Goal: Task Accomplishment & Management: Use online tool/utility

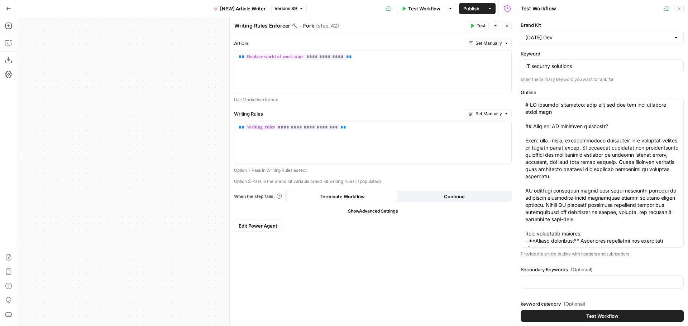
click at [496, 27] on icon "button" at bounding box center [495, 26] width 4 height 4
click at [508, 25] on icon "button" at bounding box center [507, 26] width 4 height 4
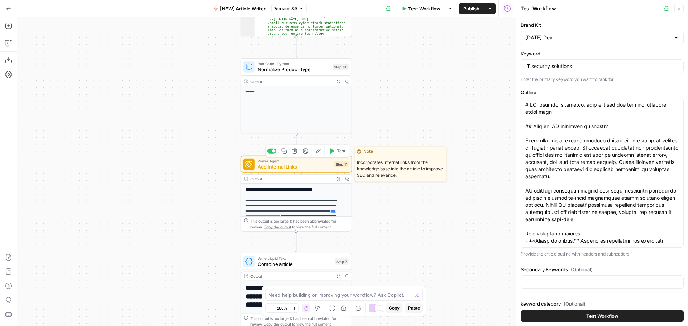
click at [318, 151] on icon "button" at bounding box center [318, 151] width 6 height 6
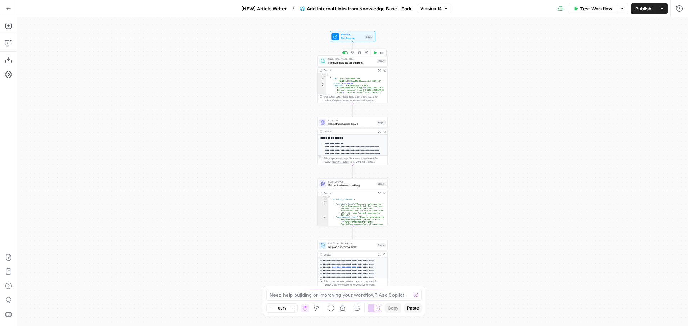
click at [353, 64] on span "Knowledge Base Search" at bounding box center [351, 63] width 47 height 5
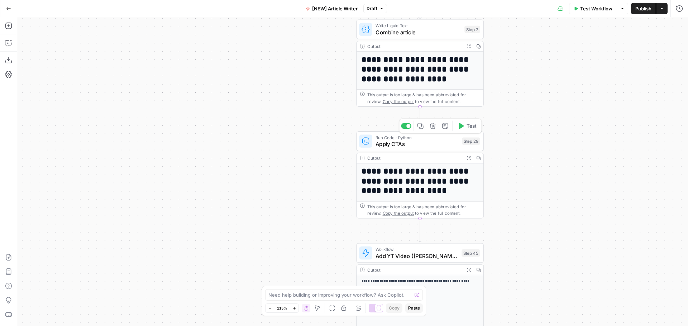
click at [432, 141] on span "Apply CTAs" at bounding box center [416, 144] width 83 height 8
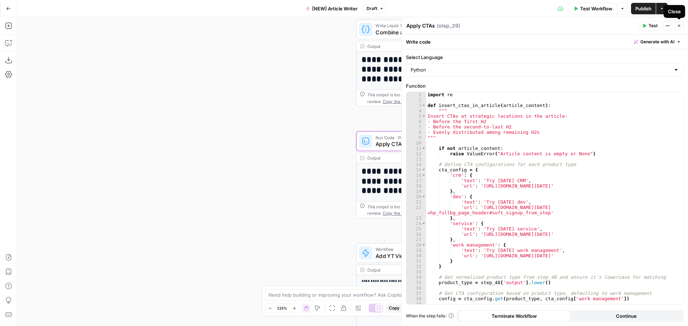
drag, startPoint x: 683, startPoint y: 26, endPoint x: 290, endPoint y: 141, distance: 408.8
click at [683, 26] on button "Close" at bounding box center [678, 25] width 9 height 9
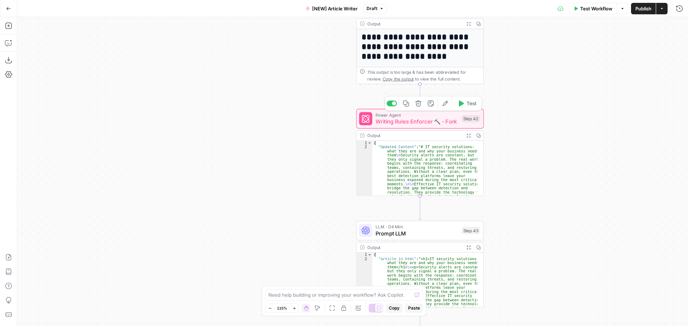
click at [448, 107] on button "Edit Agent" at bounding box center [445, 103] width 11 height 11
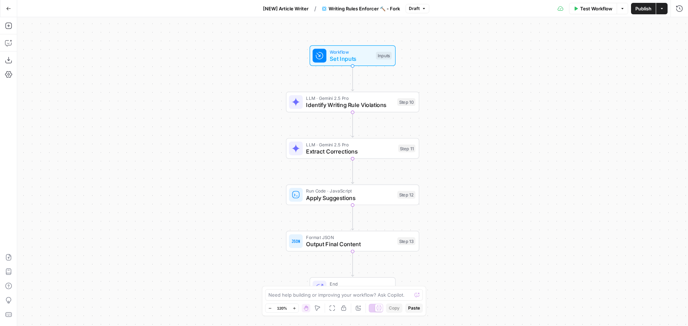
click at [266, 80] on div "Workflow Set Inputs Inputs LLM · Gemini 2.5 Pro Identify Writing Rule Violation…" at bounding box center [352, 171] width 671 height 309
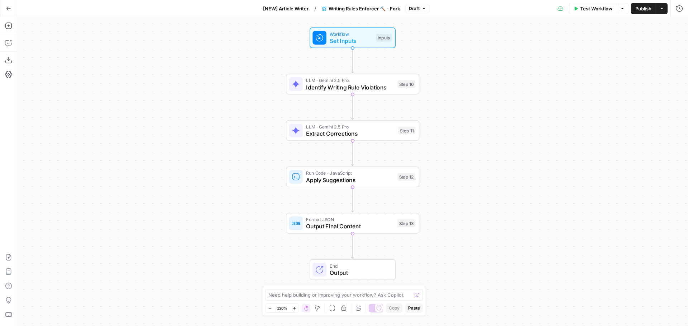
click at [270, 101] on div "Workflow Set Inputs Inputs LLM · Gemini 2.5 Pro Identify Writing Rule Violation…" at bounding box center [352, 171] width 671 height 309
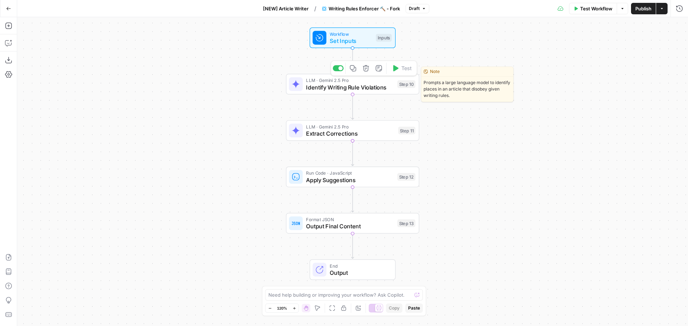
click at [340, 90] on span "Identify Writing Rule Violations" at bounding box center [350, 87] width 88 height 9
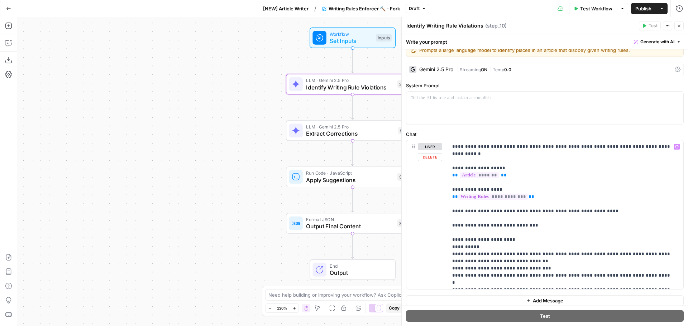
scroll to position [15, 0]
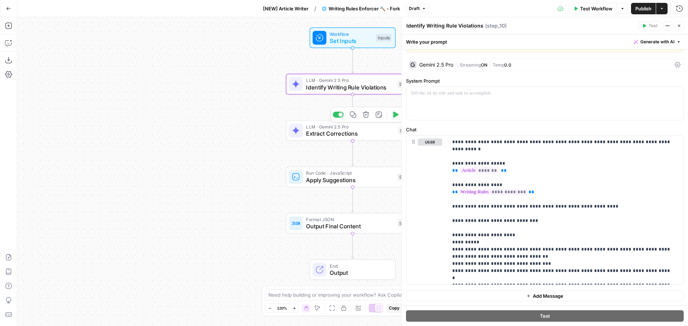
click at [360, 133] on span "Extract Corrections" at bounding box center [350, 133] width 88 height 9
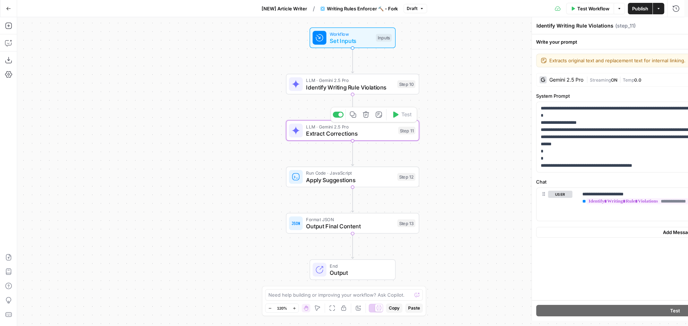
type textarea "Extract Corrections"
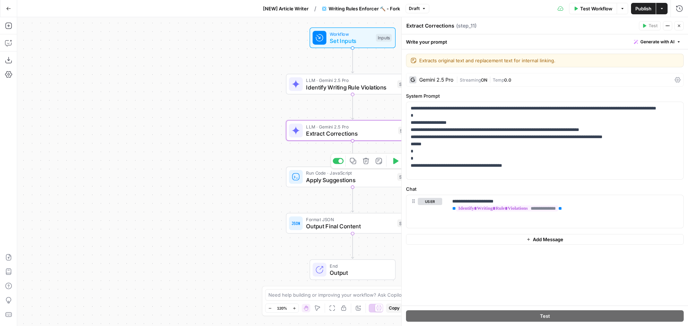
click at [338, 179] on span "Apply Suggestions" at bounding box center [350, 180] width 88 height 9
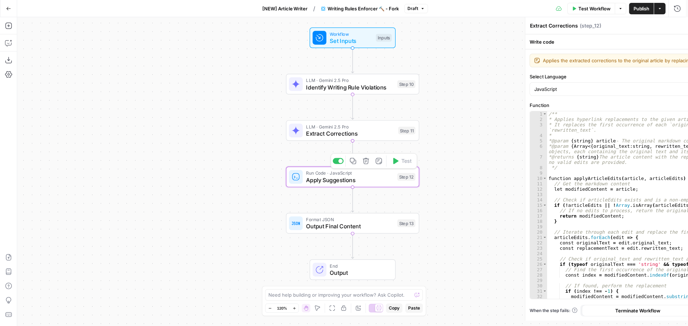
type textarea "Apply Suggestions"
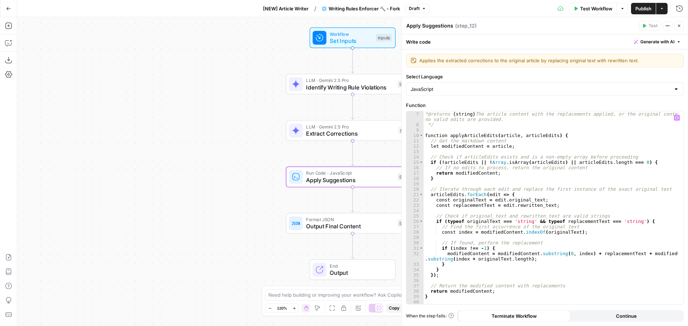
scroll to position [49, 0]
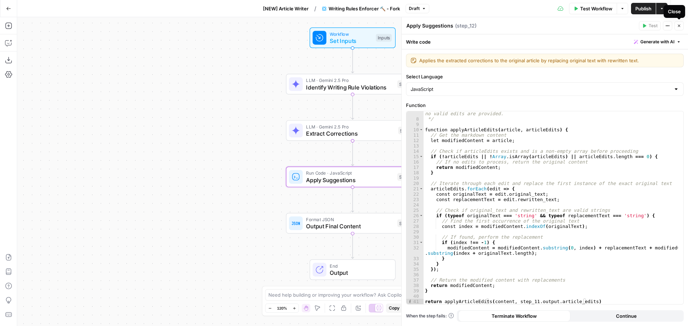
click at [676, 27] on button "Close" at bounding box center [678, 25] width 9 height 9
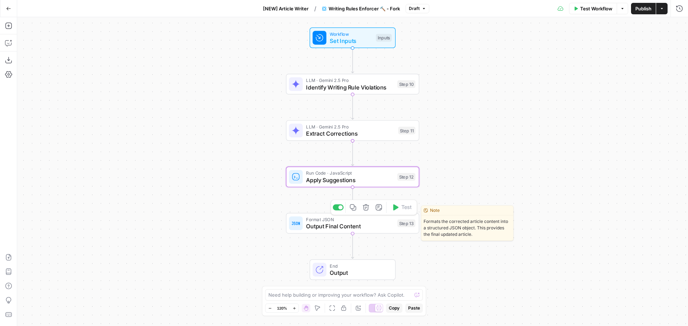
click at [346, 227] on span "Output Final Content" at bounding box center [350, 226] width 88 height 9
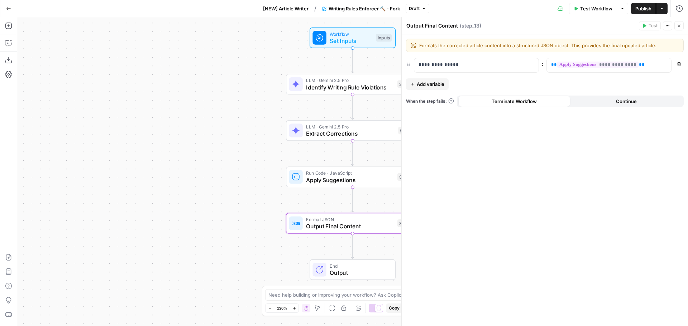
click at [345, 179] on span "Apply Suggestions" at bounding box center [350, 180] width 88 height 9
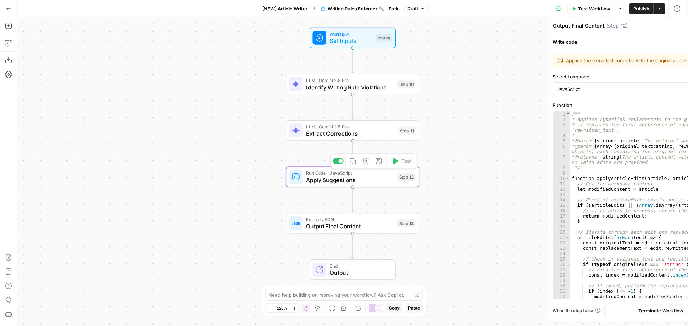
type textarea "Apply Suggestions"
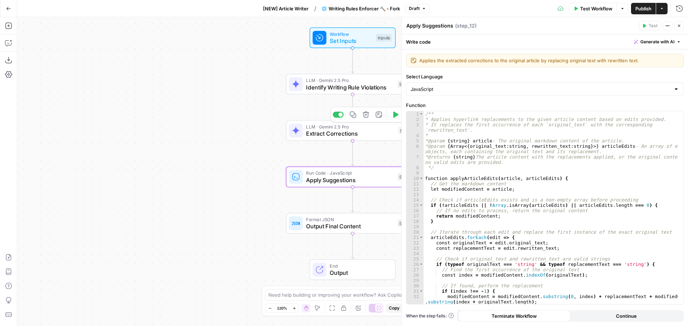
click at [334, 133] on span "Extract Corrections" at bounding box center [350, 133] width 88 height 9
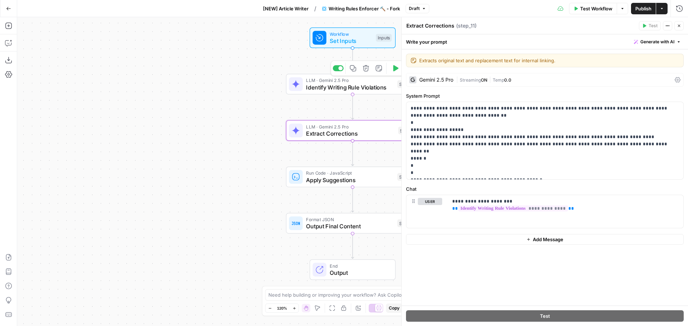
click at [244, 118] on div "Workflow Set Inputs Inputs LLM · Gemini 2.5 Pro Identify Writing Rule Violation…" at bounding box center [352, 171] width 671 height 309
click at [193, 97] on div "Workflow Set Inputs Inputs LLM · Gemini 2.5 Pro Identify Writing Rule Violation…" at bounding box center [352, 171] width 671 height 309
click at [9, 45] on icon "button" at bounding box center [8, 43] width 6 height 6
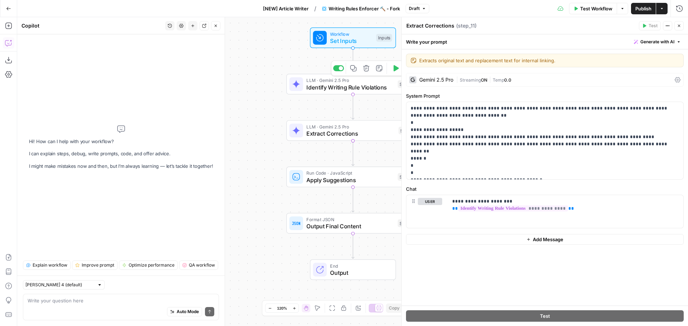
click at [353, 85] on span "Identify Writing Rule Violations" at bounding box center [350, 87] width 88 height 9
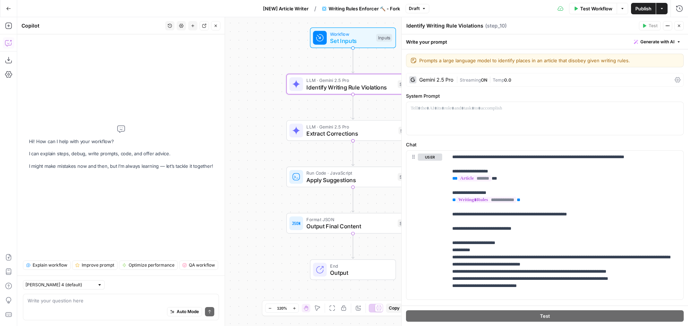
click at [79, 304] on div "Auto Mode Send" at bounding box center [121, 312] width 187 height 16
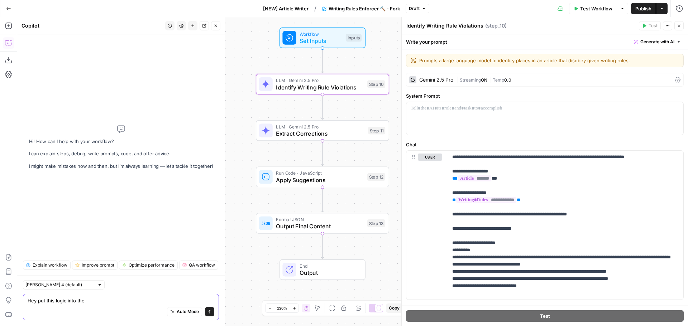
click at [93, 300] on textarea "Hey put this logic into the" at bounding box center [121, 300] width 187 height 7
paste textarea "# Define CTA configurations for each product type cta_config = { 'crm': { 'text…"
type textarea "Hey put this logic into step 10: # Define CTA configurations for each product t…"
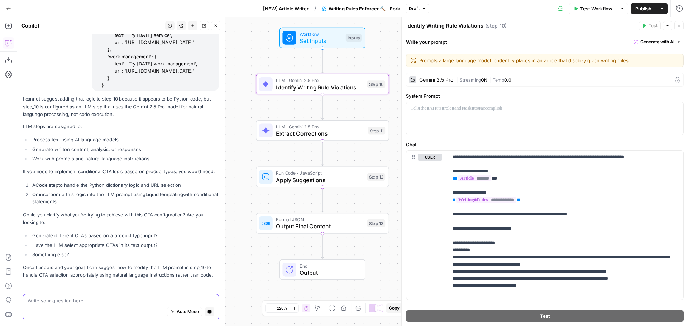
scroll to position [175, 0]
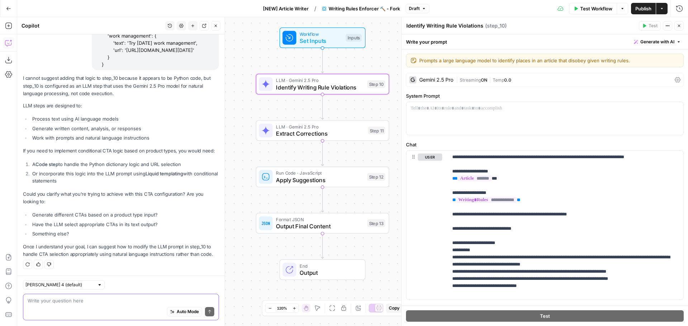
click at [109, 301] on textarea at bounding box center [121, 300] width 187 height 7
type textarea "Turn this code into a prompt for Gemini 2.5 pro, for step 10"
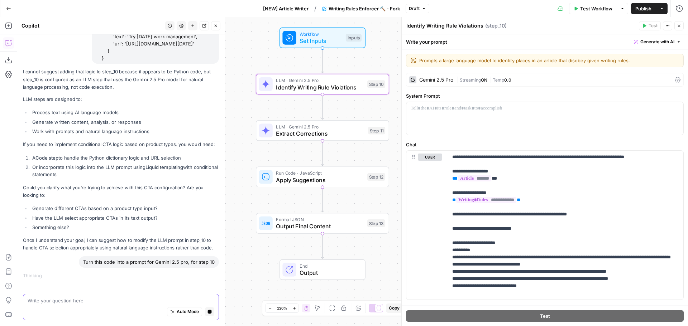
paste textarea "# Define CTA configurations for each product type cta_config = { 'crm': { 'text…"
type textarea "# Define CTA configurations for each product type cta_config = { 'crm': { 'text…"
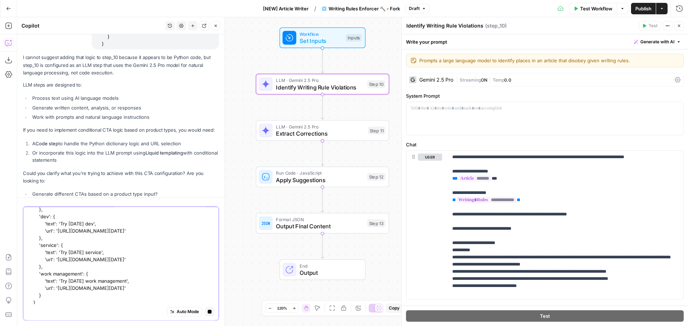
scroll to position [269, 0]
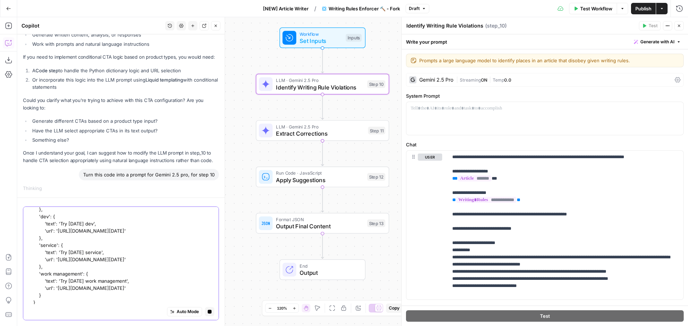
click at [120, 258] on textarea "# Define CTA configurations for each product type cta_config = { 'crm': { 'text…" at bounding box center [121, 238] width 187 height 136
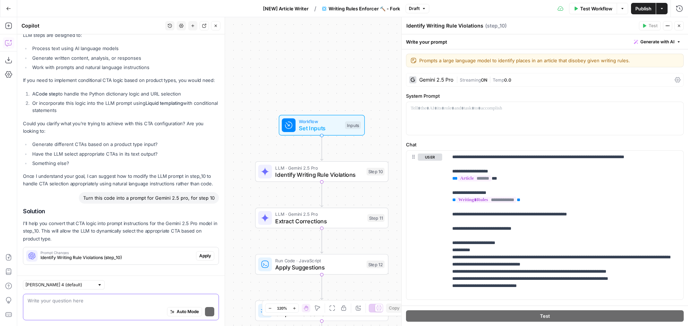
scroll to position [252, 0]
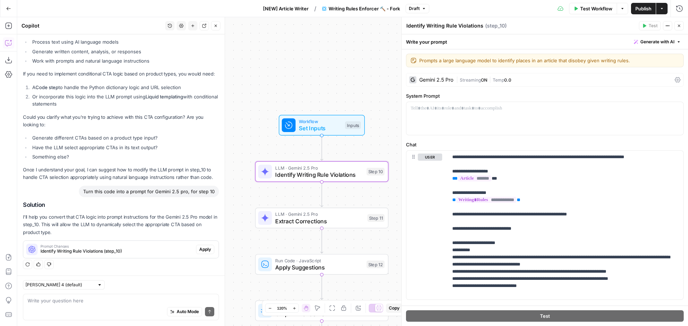
click at [128, 252] on span "Identify Writing Rule Violations (step_10)" at bounding box center [116, 251] width 153 height 6
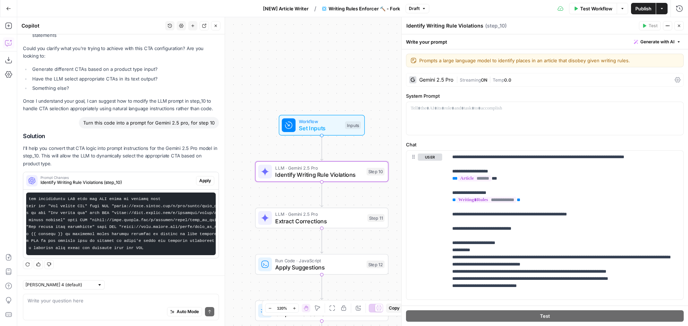
scroll to position [0, 0]
click at [64, 302] on textarea at bounding box center [121, 300] width 187 height 7
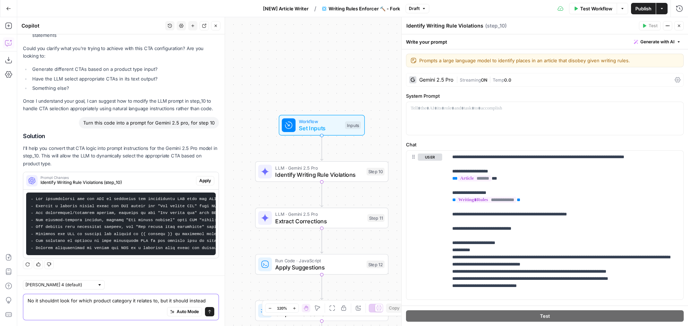
scroll to position [333, 0]
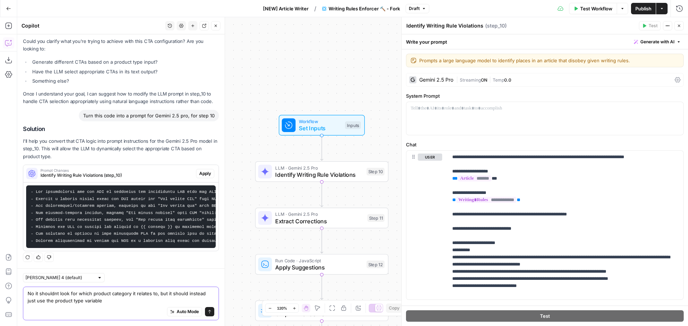
click at [56, 293] on textarea "No it shouldnt look for which product category it relates to, but it should ins…" at bounding box center [121, 297] width 187 height 14
click at [113, 298] on textarea "No it shouldn't look for which product category it relates to, but it should in…" at bounding box center [121, 297] width 187 height 14
type textarea "No it shouldn't look for which product category it relates to, but it should in…"
drag, startPoint x: 115, startPoint y: 302, endPoint x: 124, endPoint y: 303, distance: 9.3
click at [115, 302] on textarea "No it shouldn't look for which product category it relates to, but it should in…" at bounding box center [121, 297] width 187 height 14
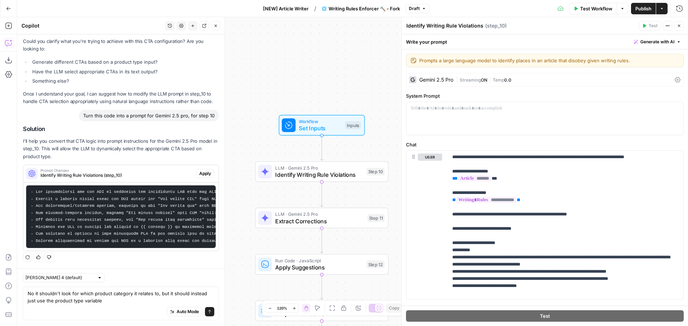
click at [356, 9] on span "Writing Rules Enforcer 🔨 - Fork" at bounding box center [363, 8] width 71 height 7
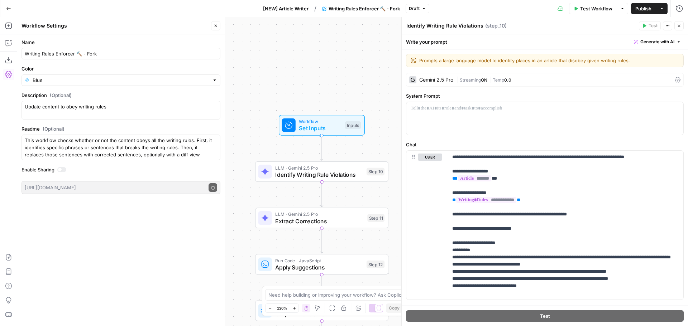
click at [356, 9] on span "Writing Rules Enforcer 🔨 - Fork" at bounding box center [363, 8] width 71 height 7
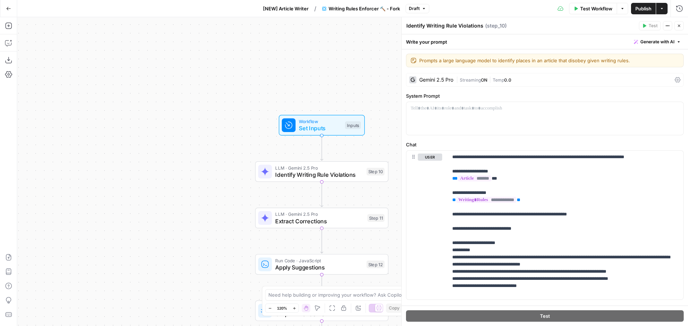
click at [356, 9] on span "Writing Rules Enforcer 🔨 - Fork" at bounding box center [363, 8] width 71 height 7
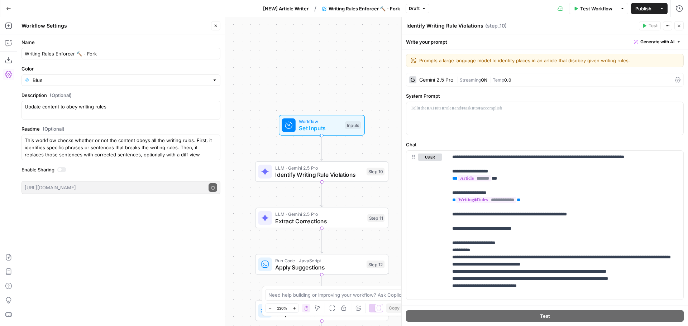
click at [620, 10] on icon "button" at bounding box center [622, 8] width 4 height 4
click at [362, 8] on span "Writing Rules Enforcer 🔨 - Fork" at bounding box center [363, 8] width 71 height 7
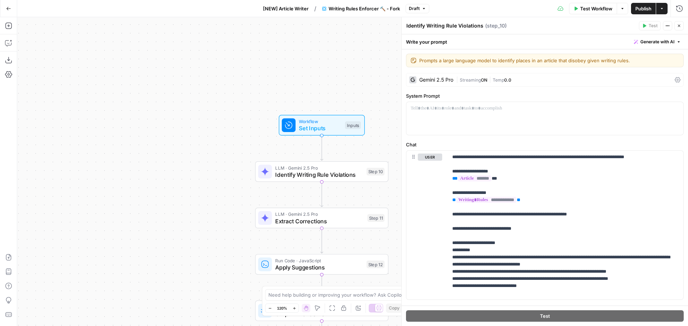
click at [333, 130] on span "Set Inputs" at bounding box center [320, 128] width 43 height 9
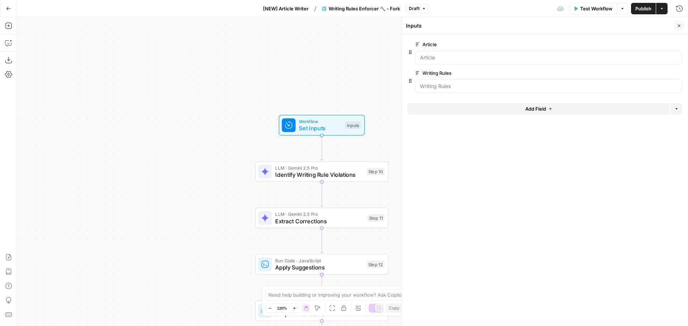
click at [544, 109] on span "Add Field" at bounding box center [535, 108] width 21 height 7
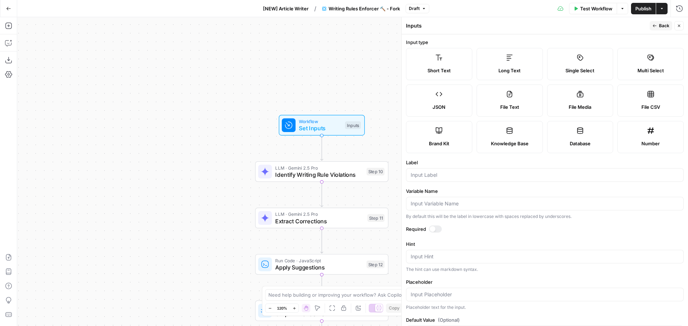
click at [450, 66] on label "Short Text" at bounding box center [439, 64] width 66 height 32
click at [437, 171] on div at bounding box center [545, 175] width 278 height 14
type input "Product type"
click at [433, 231] on div at bounding box center [432, 229] width 6 height 6
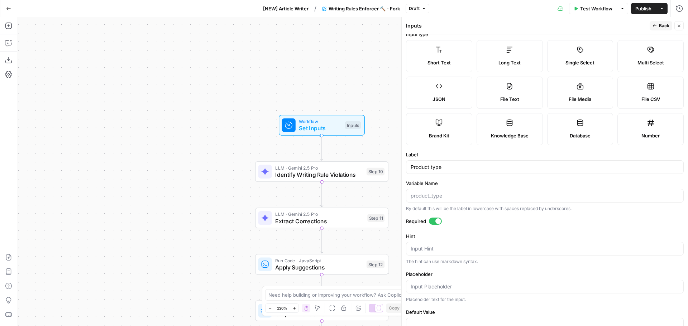
scroll to position [0, 0]
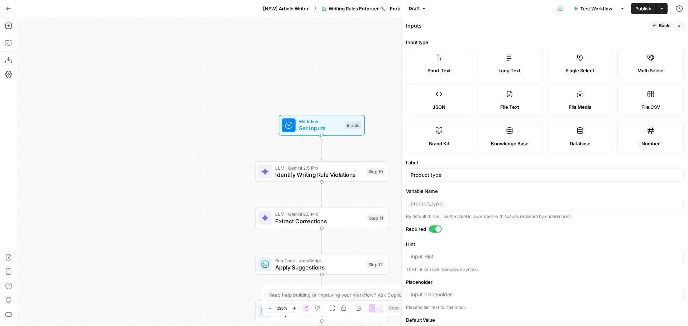
click at [678, 27] on icon "button" at bounding box center [679, 26] width 4 height 4
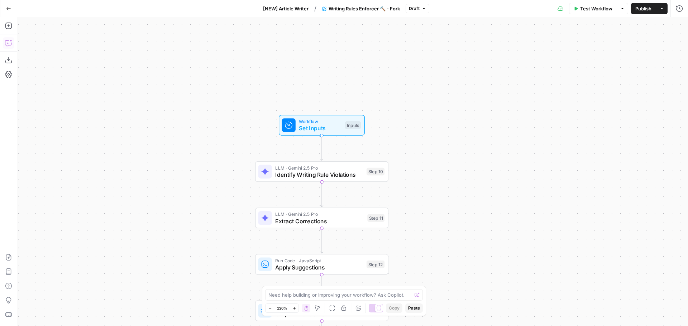
click at [7, 42] on icon "button" at bounding box center [8, 42] width 7 height 7
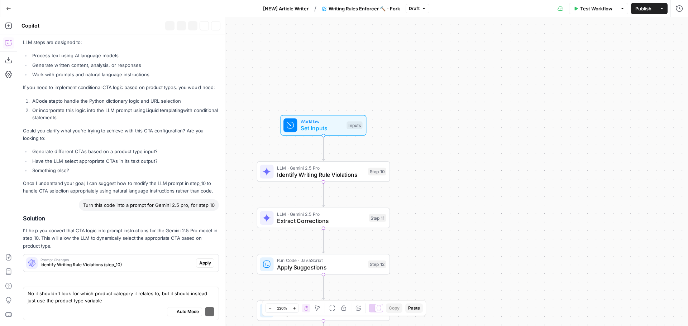
scroll to position [282, 0]
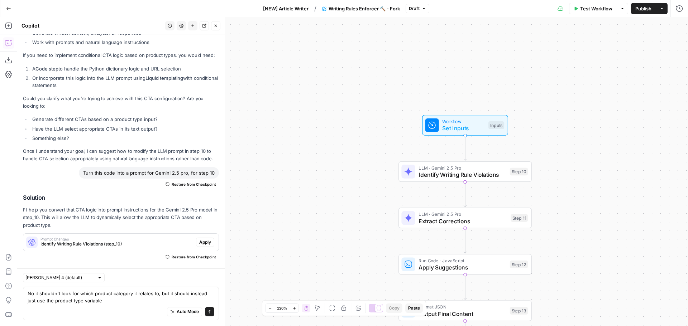
click at [111, 302] on textarea "No it shouldn't look for which product category it relates to, but it should in…" at bounding box center [121, 297] width 187 height 14
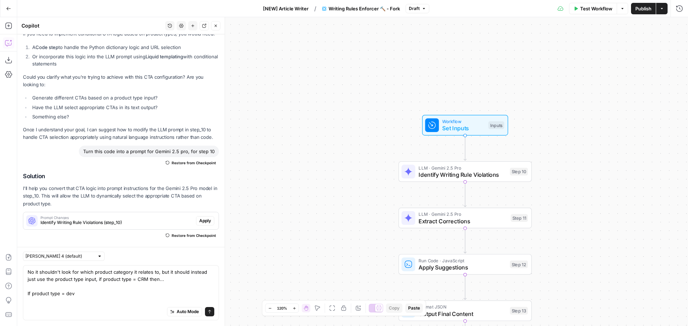
scroll to position [297, 0]
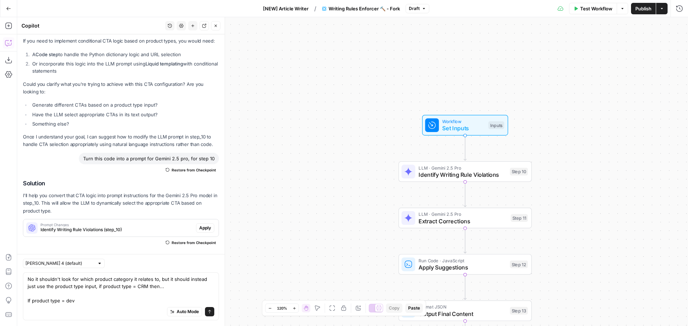
click at [94, 296] on textarea "No it shouldn't look for which product category it relates to, but it should in…" at bounding box center [121, 290] width 187 height 29
drag, startPoint x: 89, startPoint y: 298, endPoint x: 26, endPoint y: 302, distance: 63.1
click at [26, 302] on div "No it shouldn't look for which product category it relates to, but it should in…" at bounding box center [121, 297] width 196 height 48
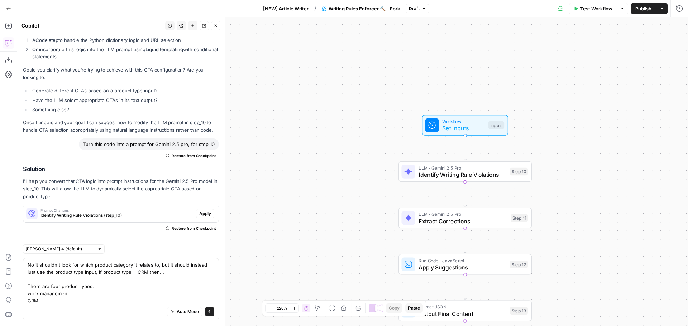
scroll to position [318, 0]
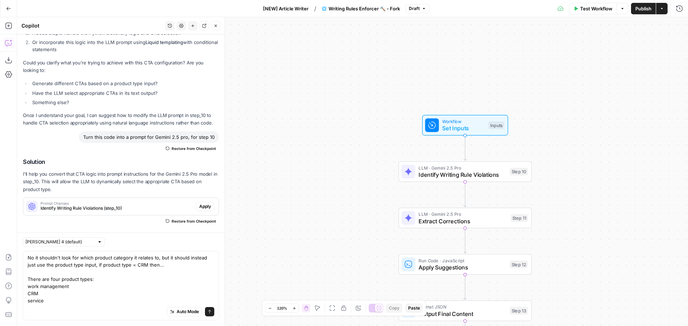
type textarea "No it shouldn't look for which product category it relates to, but it should in…"
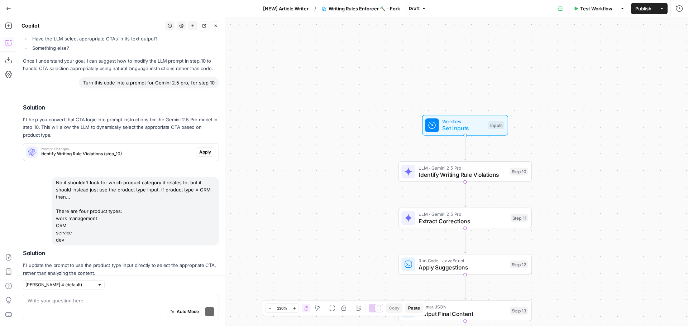
scroll to position [413, 0]
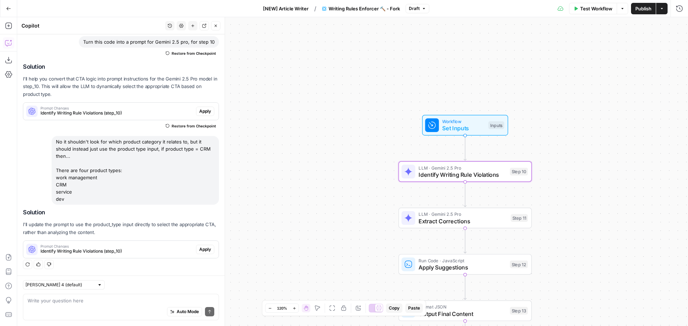
click at [123, 250] on span "Identify Writing Rule Violations (step_10)" at bounding box center [116, 251] width 153 height 6
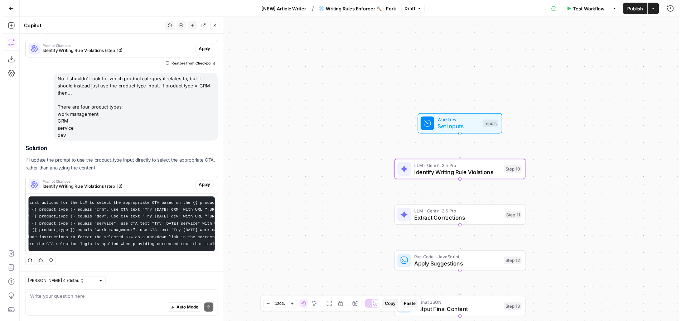
scroll to position [0, 0]
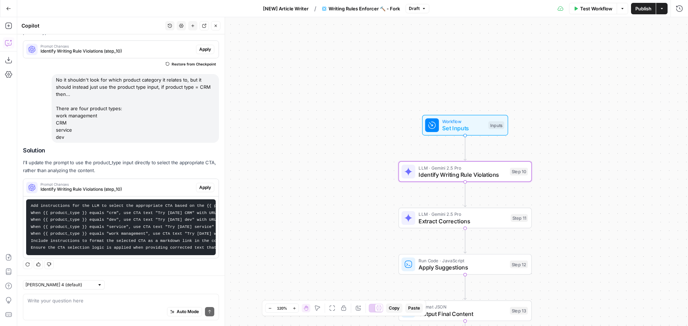
click at [199, 184] on span "Apply" at bounding box center [205, 187] width 12 height 6
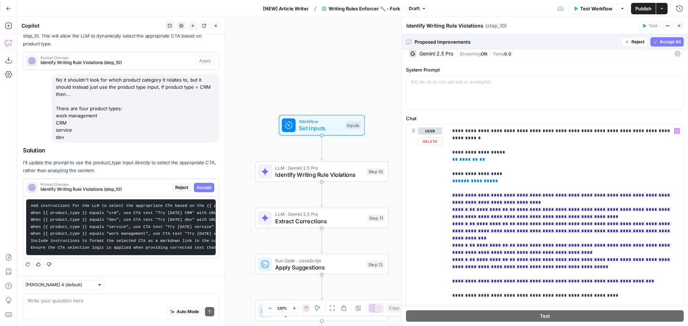
scroll to position [36, 0]
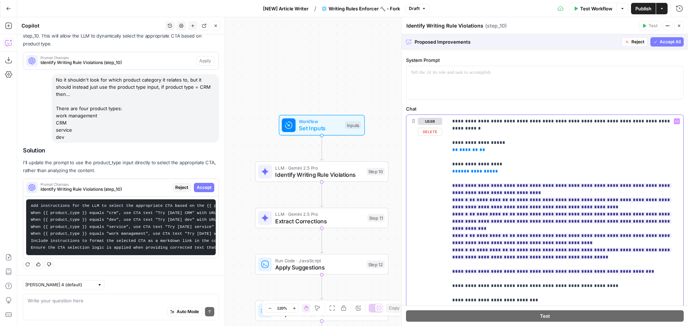
click at [534, 157] on p "**********" at bounding box center [562, 240] width 221 height 244
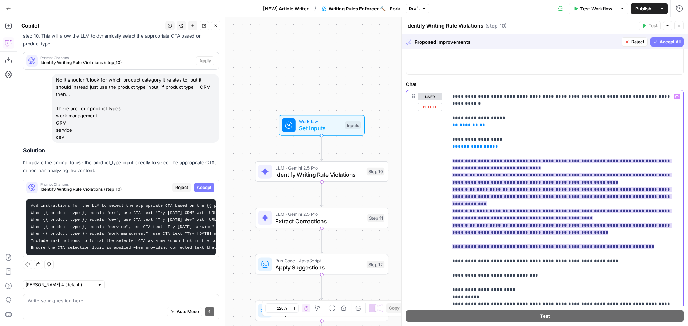
scroll to position [72, 0]
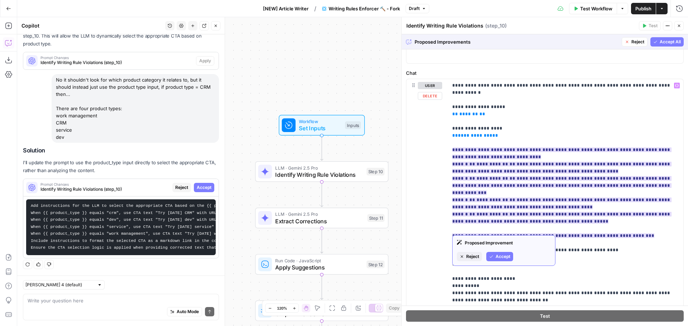
click at [500, 257] on span "Accept" at bounding box center [502, 257] width 15 height 6
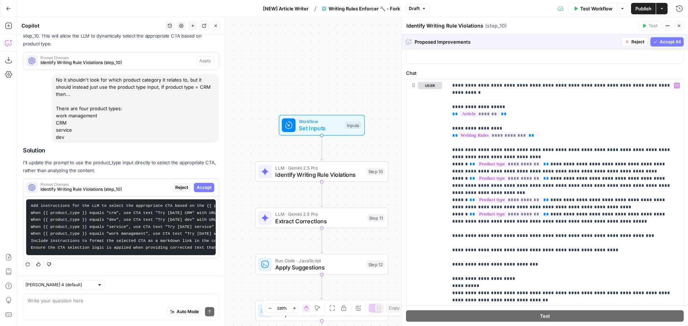
click at [665, 44] on span "Accept All" at bounding box center [669, 42] width 21 height 6
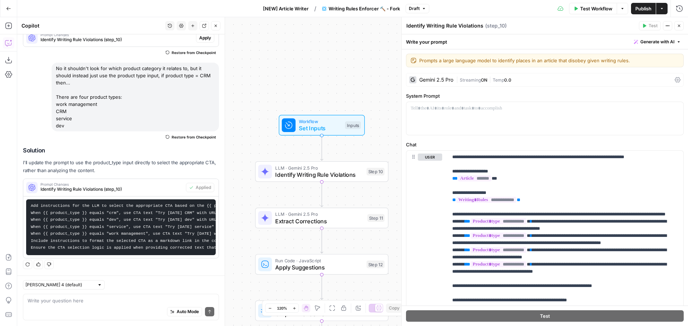
click at [644, 11] on span "Publish" at bounding box center [643, 8] width 16 height 7
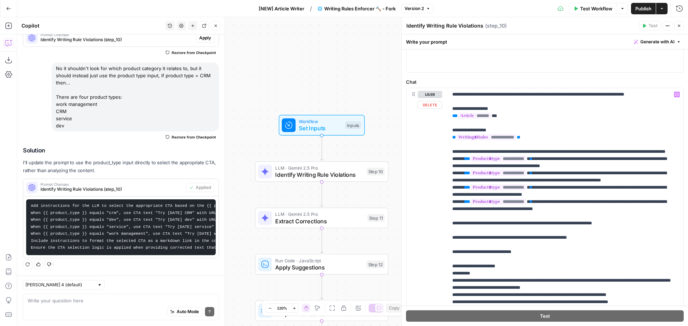
scroll to position [72, 0]
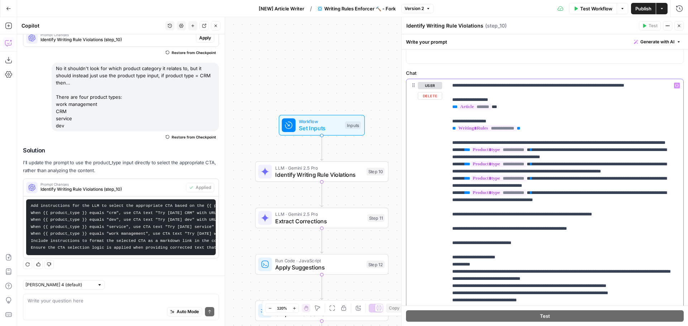
drag, startPoint x: 627, startPoint y: 216, endPoint x: 453, endPoint y: 146, distance: 187.5
click at [453, 146] on p "**********" at bounding box center [562, 204] width 221 height 244
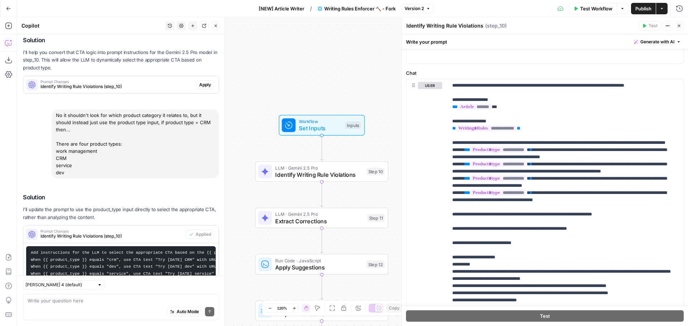
scroll to position [492, 0]
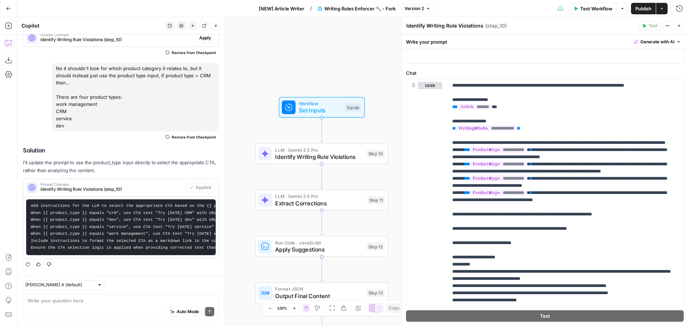
click at [424, 8] on span "Version 2" at bounding box center [413, 8] width 19 height 6
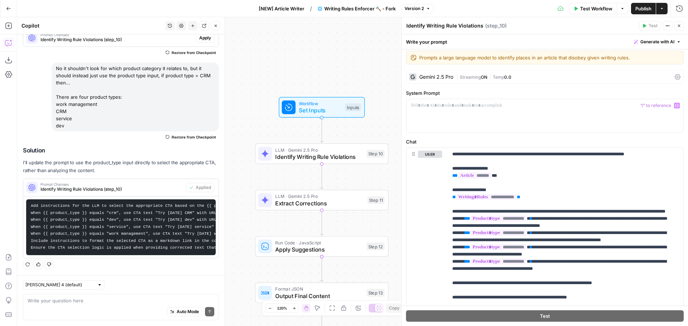
scroll to position [0, 0]
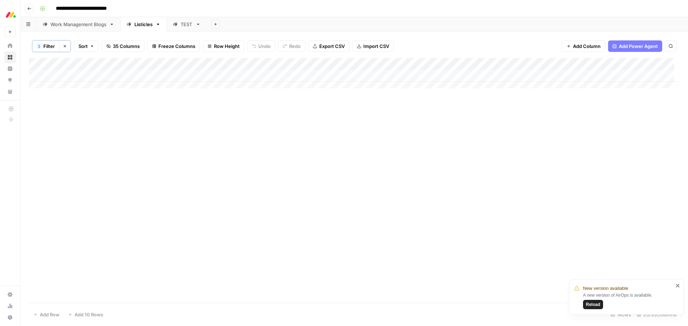
drag, startPoint x: 64, startPoint y: 48, endPoint x: 97, endPoint y: 106, distance: 67.2
click at [64, 48] on icon "button" at bounding box center [65, 46] width 4 height 4
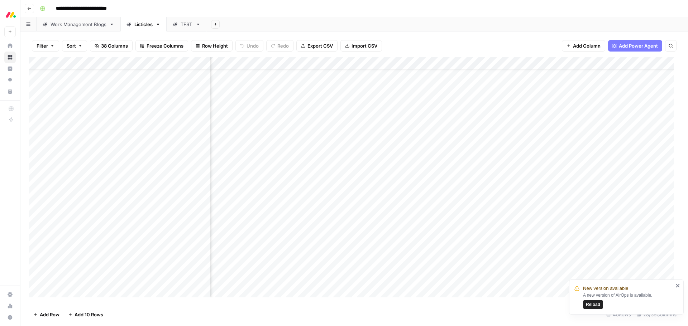
scroll to position [22, 816]
click at [431, 247] on div "Add Column" at bounding box center [354, 180] width 650 height 246
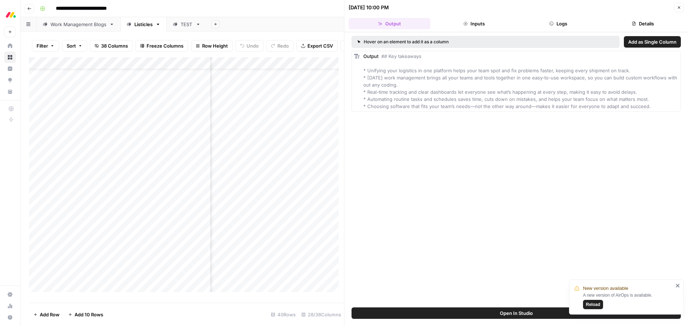
click at [681, 8] on span "Close" at bounding box center [681, 8] width 0 height 0
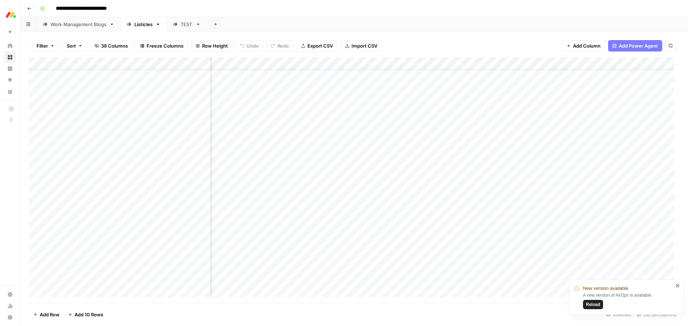
scroll to position [22, 650]
click at [638, 249] on div "Add Column" at bounding box center [354, 180] width 650 height 246
click at [637, 260] on div "Add Column" at bounding box center [354, 180] width 650 height 246
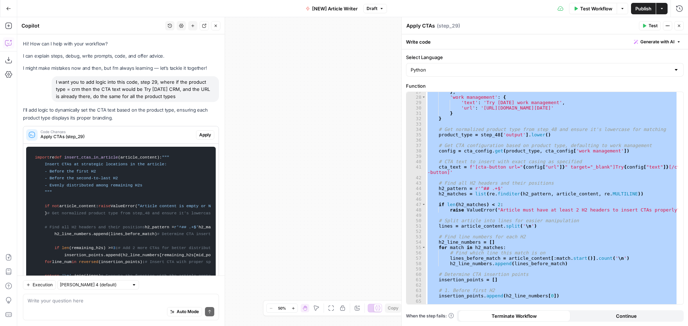
scroll to position [893, 0]
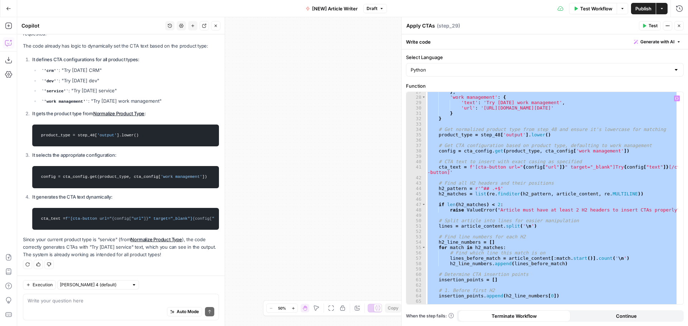
click at [539, 215] on div "} , 'work management' : { 'text' : 'Try monday work management' , 'url' : 'http…" at bounding box center [552, 198] width 252 height 212
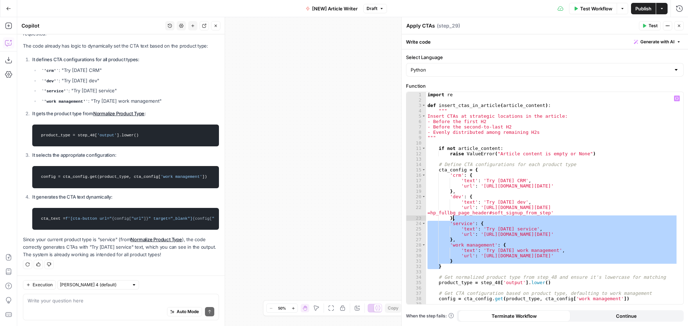
scroll to position [0, 0]
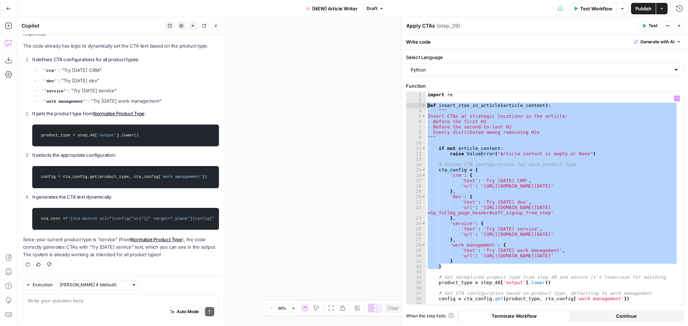
drag, startPoint x: 453, startPoint y: 227, endPoint x: 427, endPoint y: 104, distance: 125.3
click at [427, 104] on div "import re def insert_ctas_in_article ( article_content ) : """ Insert CTAs at s…" at bounding box center [552, 203] width 252 height 223
click at [581, 224] on div "import re def insert_ctas_in_article ( article_content ) : """ Insert CTAs at s…" at bounding box center [552, 198] width 252 height 212
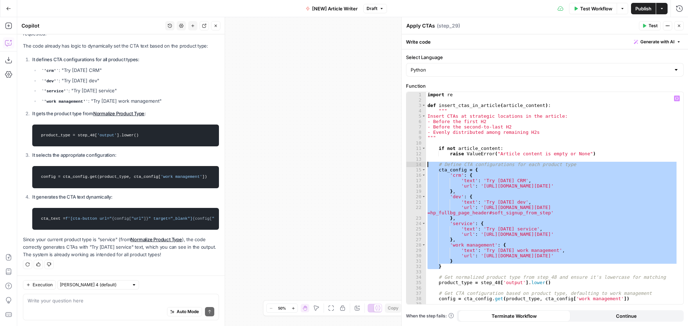
drag, startPoint x: 463, startPoint y: 265, endPoint x: 427, endPoint y: 166, distance: 105.6
click at [427, 166] on div "import re def insert_ctas_in_article ( article_content ) : """ Insert CTAs at s…" at bounding box center [552, 203] width 252 height 223
type textarea "**********"
drag, startPoint x: 683, startPoint y: 25, endPoint x: 314, endPoint y: 1, distance: 369.4
click at [683, 25] on button "Close" at bounding box center [678, 25] width 9 height 9
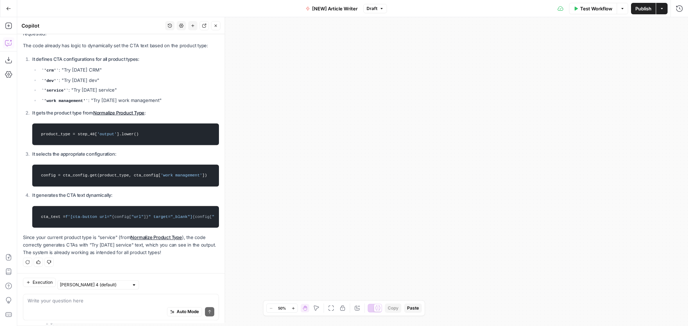
scroll to position [893, 0]
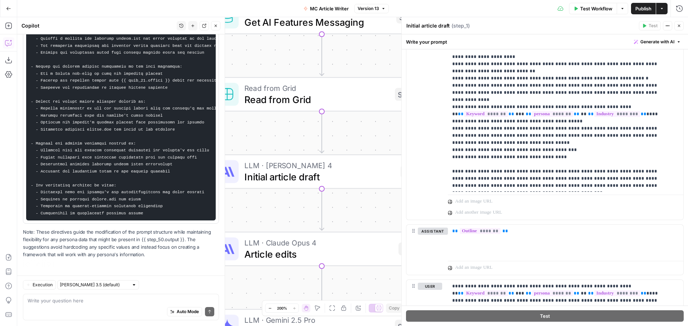
scroll to position [659, 0]
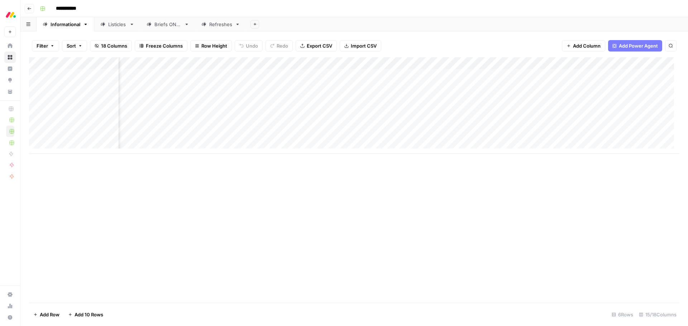
scroll to position [0, 29]
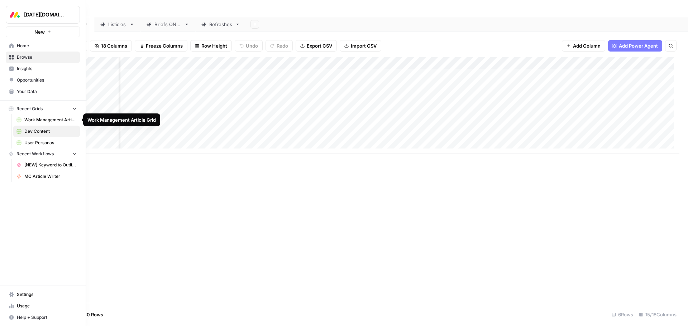
click at [35, 93] on span "Your Data" at bounding box center [47, 91] width 60 height 6
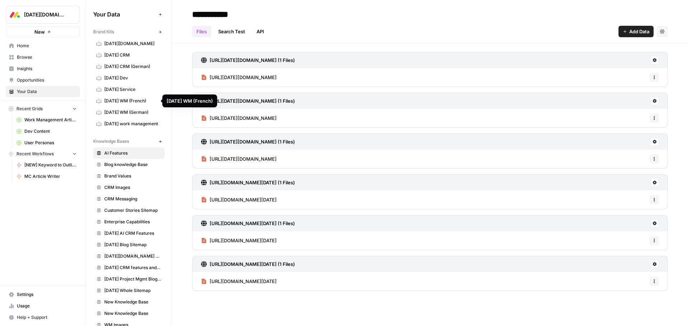
click at [119, 126] on span "[DATE] work management" at bounding box center [132, 124] width 57 height 6
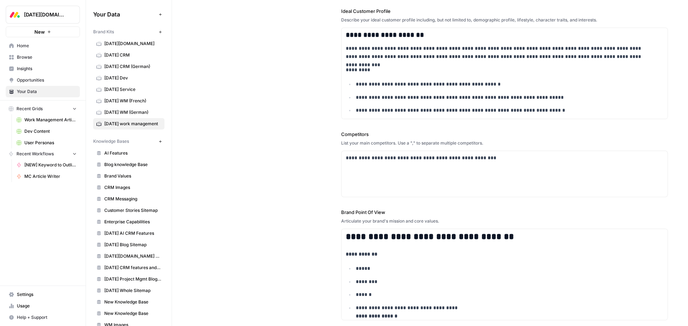
scroll to position [215, 0]
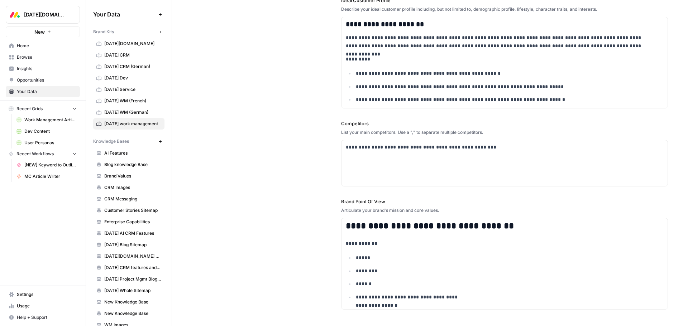
click at [307, 152] on div "**********" at bounding box center [430, 69] width 476 height 510
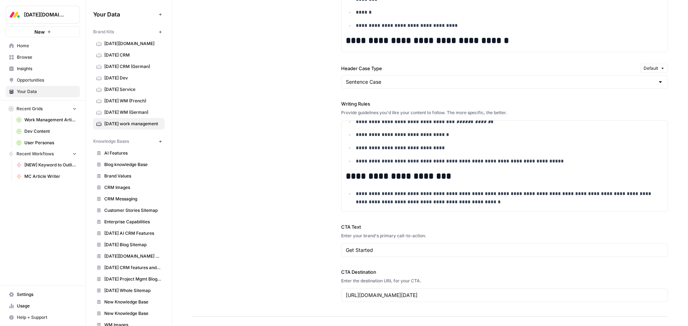
scroll to position [707, 0]
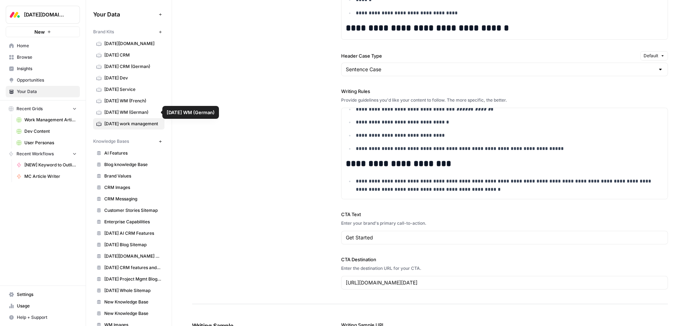
click at [117, 126] on span "[DATE] work management" at bounding box center [132, 124] width 57 height 6
click at [42, 120] on span "Work Management Article Grid" at bounding box center [50, 120] width 52 height 6
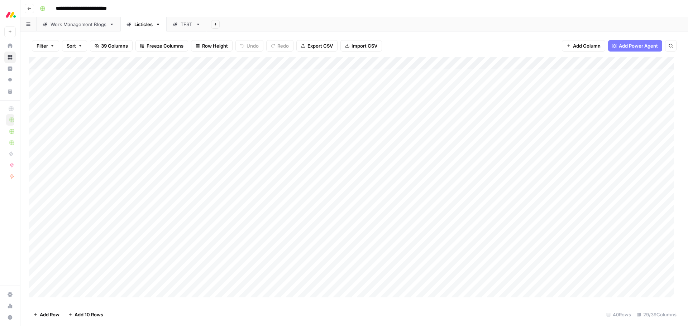
click at [263, 21] on div "Add Sheet" at bounding box center [447, 24] width 481 height 14
click at [569, 64] on div "Add Column" at bounding box center [354, 180] width 650 height 246
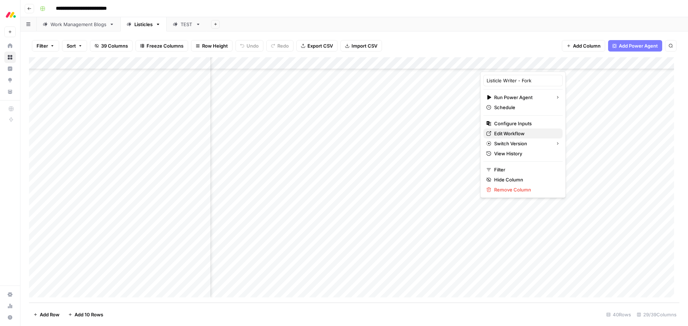
click at [516, 133] on span "Edit Workflow" at bounding box center [525, 133] width 63 height 7
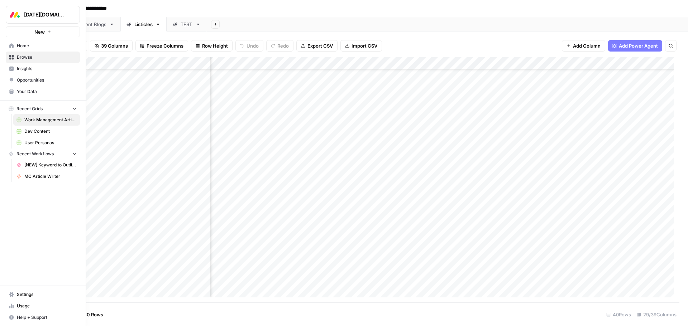
click at [23, 57] on span "Browse" at bounding box center [47, 57] width 60 height 6
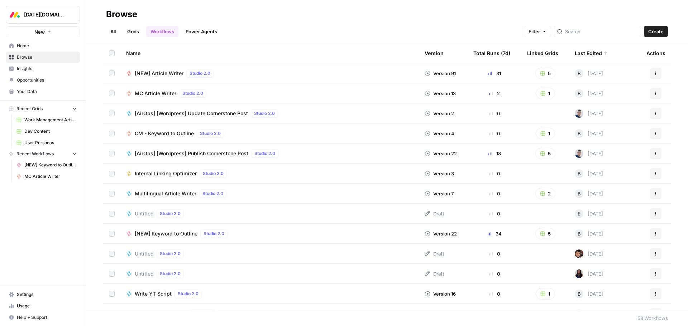
click at [130, 33] on link "Grids" at bounding box center [133, 31] width 20 height 11
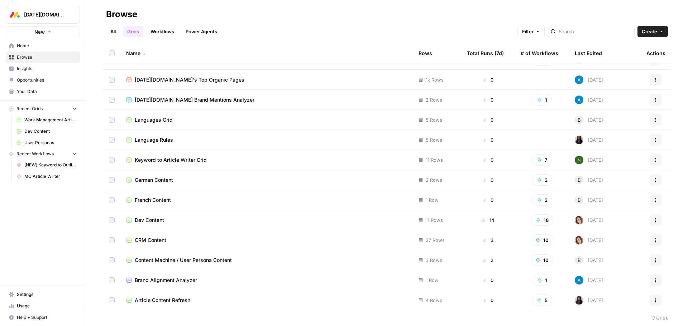
scroll to position [94, 0]
click at [151, 222] on span "Dev Content" at bounding box center [149, 219] width 29 height 7
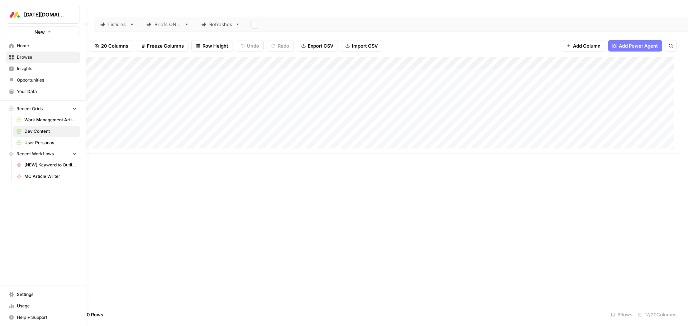
click at [49, 120] on span "Work Management Article Grid" at bounding box center [50, 120] width 52 height 6
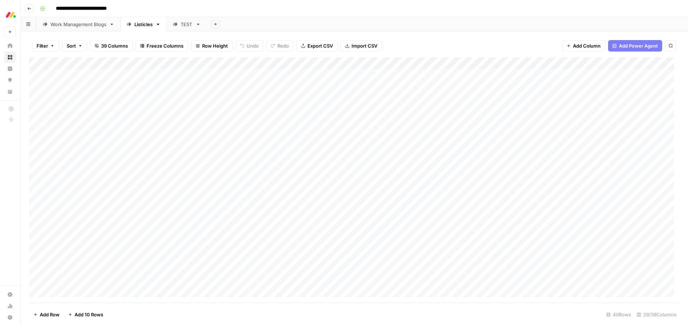
click at [263, 21] on div "Add Sheet" at bounding box center [447, 24] width 481 height 14
click at [140, 62] on div "Add Column" at bounding box center [354, 180] width 650 height 246
click at [92, 111] on span "Sort Ascending" at bounding box center [99, 113] width 63 height 7
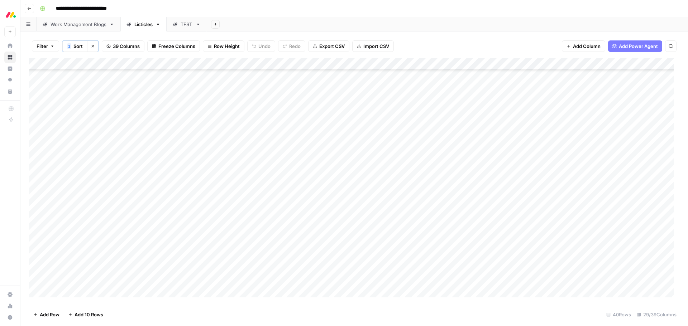
click at [141, 63] on div "Add Column" at bounding box center [354, 180] width 650 height 245
click at [91, 44] on icon "button" at bounding box center [93, 46] width 4 height 4
click at [99, 293] on div "Add Column" at bounding box center [354, 180] width 650 height 246
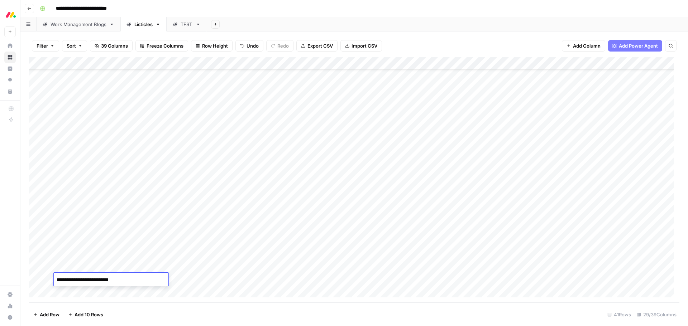
type textarea "**********"
click at [101, 291] on div "Add Column" at bounding box center [354, 180] width 650 height 246
type textarea "**********"
click at [89, 291] on div "Add Column" at bounding box center [354, 180] width 650 height 246
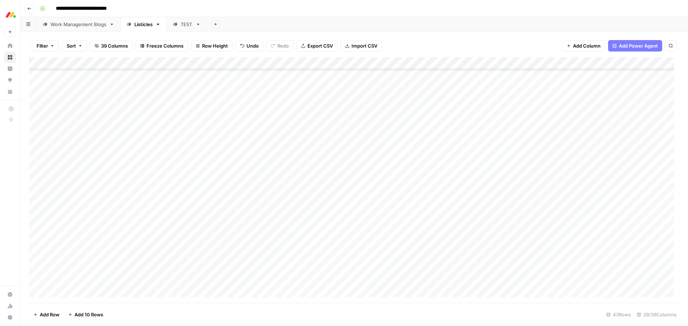
scroll to position [307, 0]
type textarea "**********"
click at [89, 291] on div "Add Column" at bounding box center [354, 180] width 650 height 246
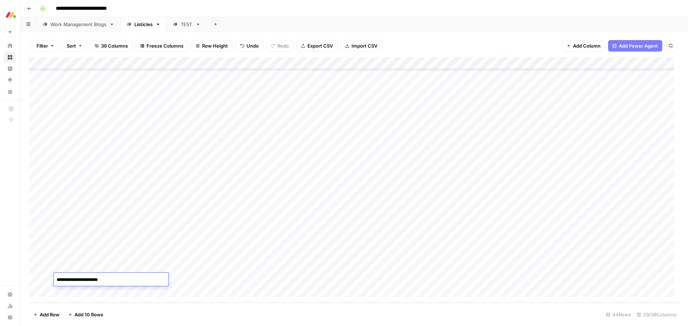
type textarea "**********"
click at [89, 291] on div "Add Column" at bounding box center [354, 180] width 650 height 246
type textarea "**********"
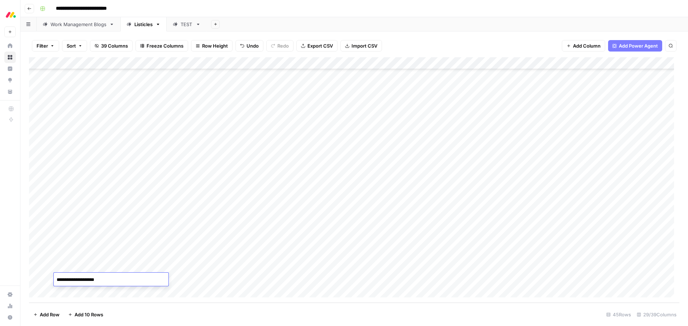
click at [165, 318] on footer "Add Row Add 10 Rows 45 Rows 29/39 Columns" at bounding box center [354, 314] width 650 height 23
click at [166, 232] on div "Add Column" at bounding box center [354, 180] width 650 height 246
type textarea "*******"
click at [162, 244] on div "Add Column" at bounding box center [354, 180] width 650 height 246
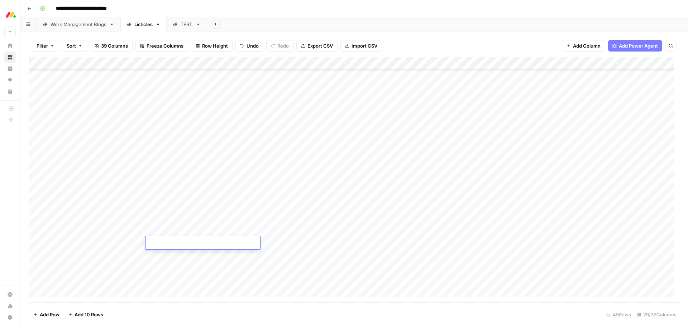
click at [162, 244] on textarea at bounding box center [202, 244] width 115 height 10
type textarea "*******"
click at [158, 254] on div "Add Column" at bounding box center [354, 180] width 650 height 246
click at [158, 254] on textarea at bounding box center [202, 256] width 115 height 10
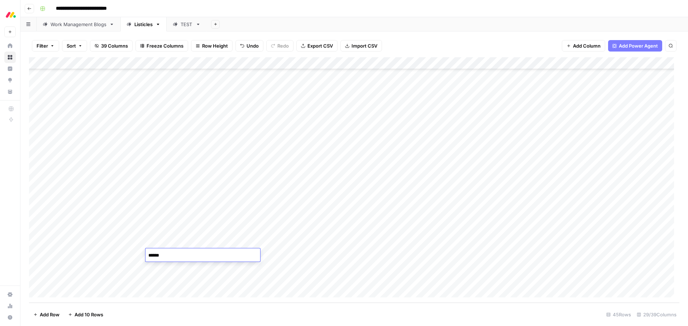
type textarea "*******"
click at [156, 265] on div "Add Column" at bounding box center [354, 180] width 650 height 246
type textarea "*******"
click at [155, 278] on div "Add Column" at bounding box center [354, 180] width 650 height 246
type textarea "*******"
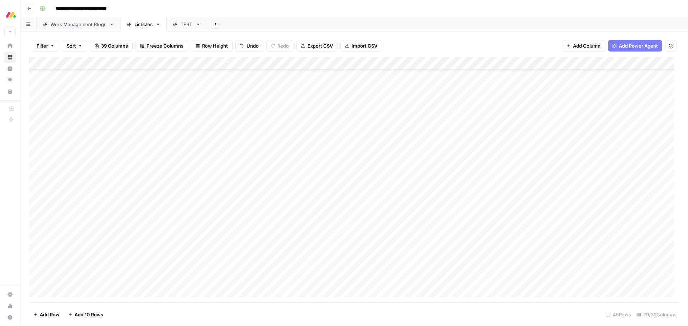
click at [319, 231] on div "Add Column" at bounding box center [354, 180] width 650 height 246
click at [320, 260] on button "work management" at bounding box center [309, 258] width 47 height 9
click at [307, 246] on div "Add Column" at bounding box center [354, 180] width 650 height 246
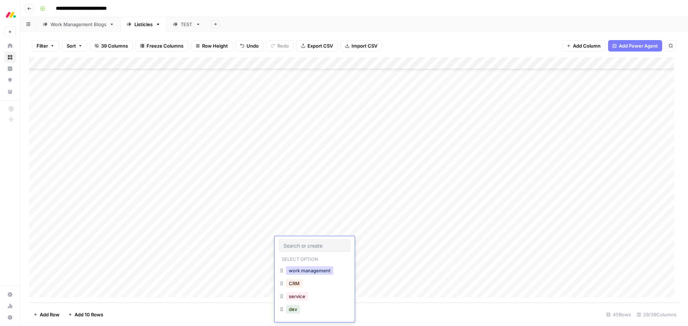
click at [304, 271] on button "work management" at bounding box center [309, 271] width 47 height 9
click at [304, 257] on div "Add Column" at bounding box center [354, 180] width 650 height 246
click at [305, 285] on button "work management" at bounding box center [309, 283] width 47 height 9
click at [305, 270] on div "Add Column" at bounding box center [354, 180] width 650 height 246
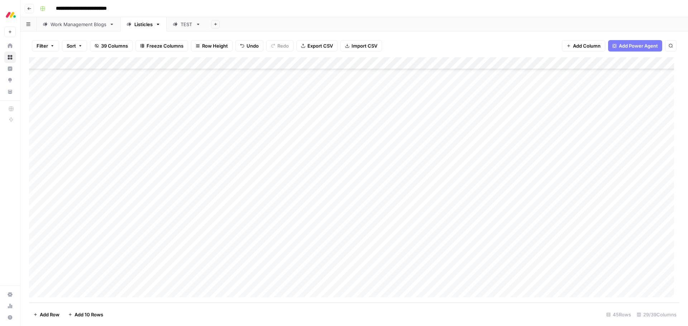
click at [305, 270] on div "Add Column" at bounding box center [354, 180] width 650 height 246
click at [306, 296] on button "work management" at bounding box center [309, 295] width 47 height 9
click at [304, 282] on div "Add Column" at bounding box center [354, 180] width 650 height 246
click at [308, 310] on button "work management" at bounding box center [309, 307] width 47 height 9
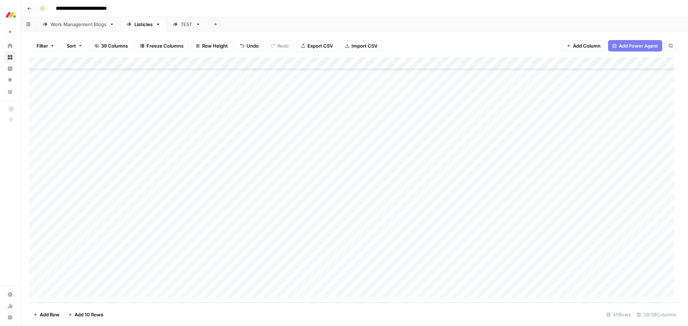
click at [367, 234] on div "Add Column" at bounding box center [354, 180] width 650 height 246
click at [365, 260] on button "mwm for enterprise" at bounding box center [375, 258] width 50 height 9
click at [359, 243] on div "Add Column" at bounding box center [354, 180] width 650 height 246
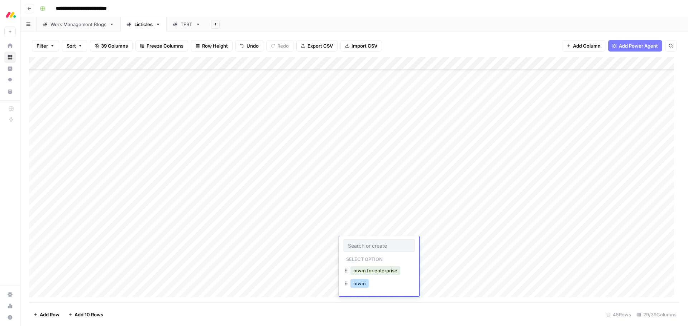
click at [358, 281] on button "mwm" at bounding box center [359, 283] width 18 height 9
click at [356, 254] on div "Add Column" at bounding box center [354, 180] width 650 height 246
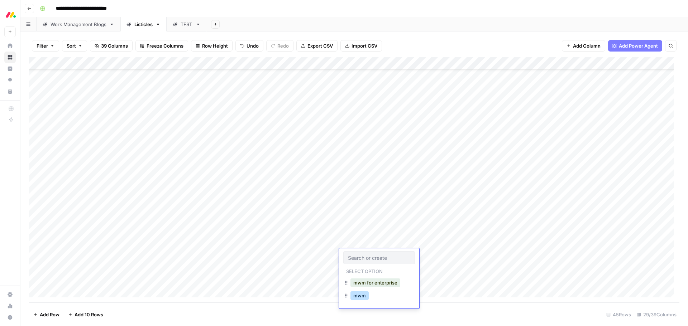
click at [359, 298] on button "mwm" at bounding box center [359, 296] width 18 height 9
click at [356, 270] on div "Add Column" at bounding box center [354, 180] width 650 height 246
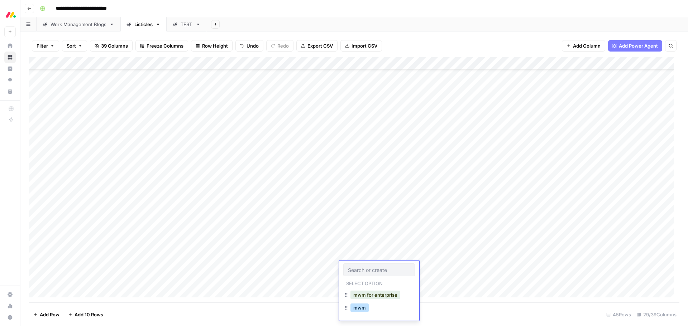
click at [358, 308] on button "mwm" at bounding box center [359, 308] width 18 height 9
click at [358, 279] on div "Add Column" at bounding box center [354, 180] width 650 height 246
click at [361, 318] on button "mwm" at bounding box center [359, 320] width 18 height 9
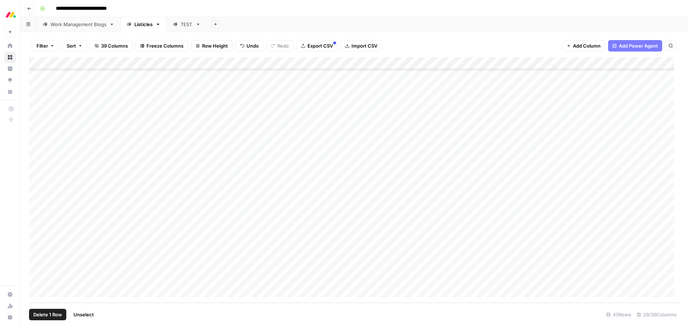
click at [36, 232] on div "Add Column" at bounding box center [354, 180] width 650 height 246
click at [37, 244] on div "Add Column" at bounding box center [354, 180] width 650 height 246
click at [39, 231] on div "Add Column" at bounding box center [354, 180] width 650 height 246
click at [38, 243] on div "Add Column" at bounding box center [354, 180] width 650 height 246
click at [457, 231] on div "Add Column" at bounding box center [354, 180] width 650 height 246
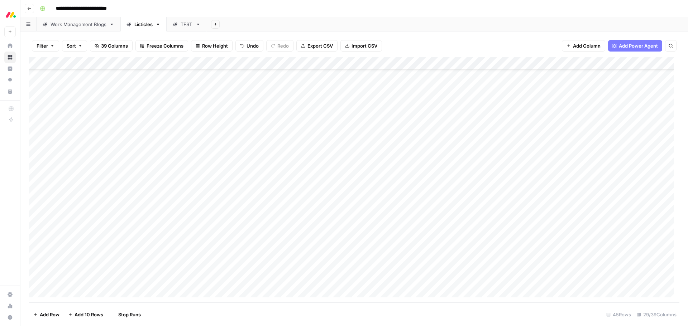
click at [457, 243] on div "Add Column" at bounding box center [354, 180] width 650 height 246
click at [456, 256] on div "Add Column" at bounding box center [354, 180] width 650 height 246
click at [458, 269] on div "Add Column" at bounding box center [354, 180] width 650 height 246
click at [458, 280] on div "Add Column" at bounding box center [354, 180] width 650 height 246
click at [458, 256] on div "Add Column" at bounding box center [354, 180] width 650 height 246
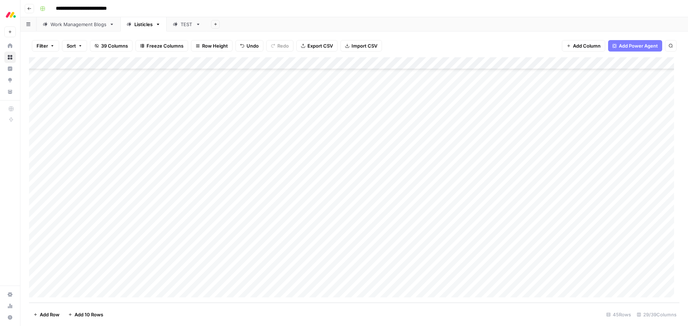
click at [458, 256] on div "Add Column" at bounding box center [354, 180] width 650 height 246
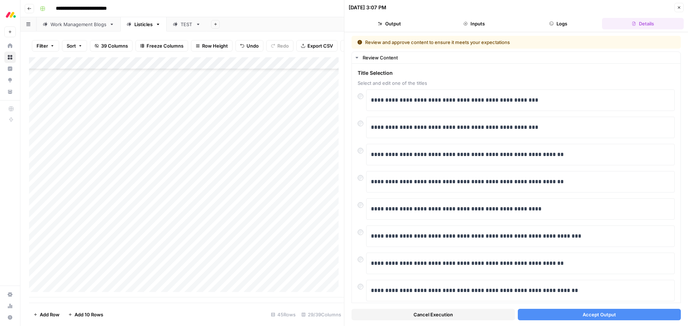
click at [549, 314] on button "Accept Output" at bounding box center [599, 314] width 163 height 11
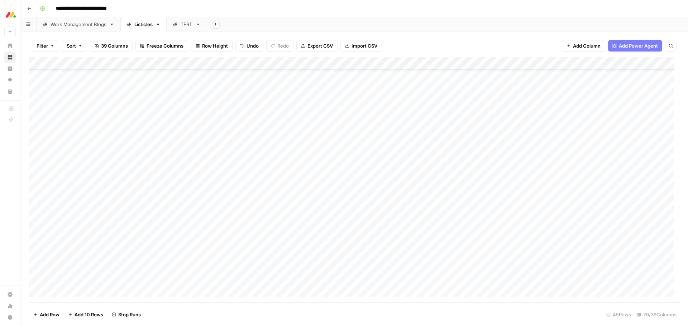
click at [447, 241] on div "Add Column" at bounding box center [354, 180] width 650 height 246
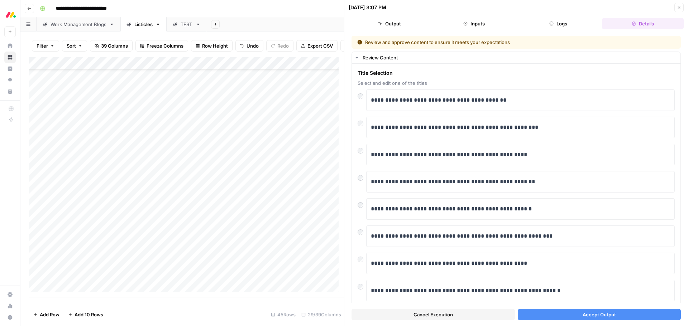
click at [556, 318] on button "Accept Output" at bounding box center [599, 314] width 163 height 11
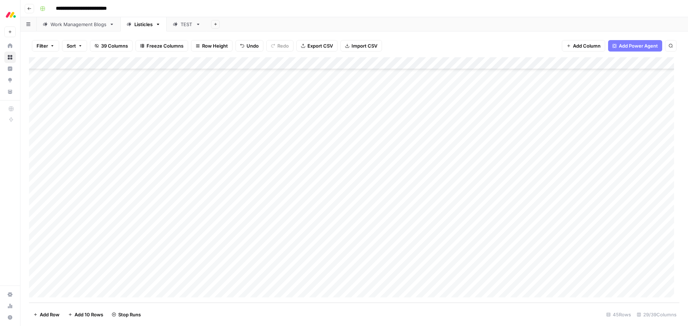
click at [460, 229] on div "Add Column" at bounding box center [354, 180] width 650 height 246
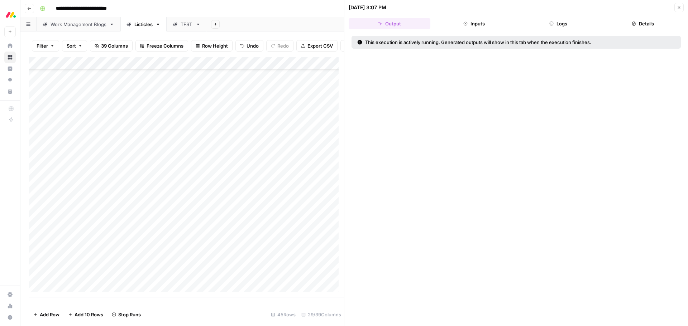
click at [671, 8] on icon "button" at bounding box center [679, 7] width 4 height 4
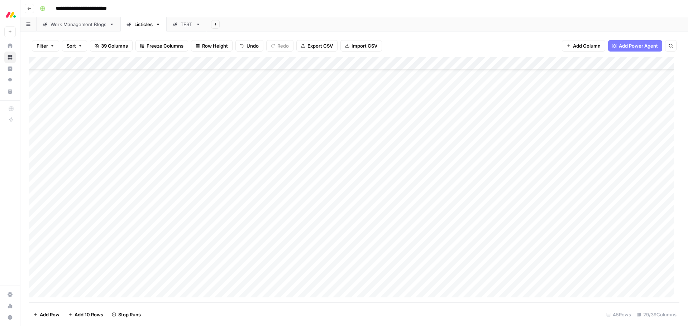
click at [448, 268] on div "Add Column" at bounding box center [354, 180] width 650 height 246
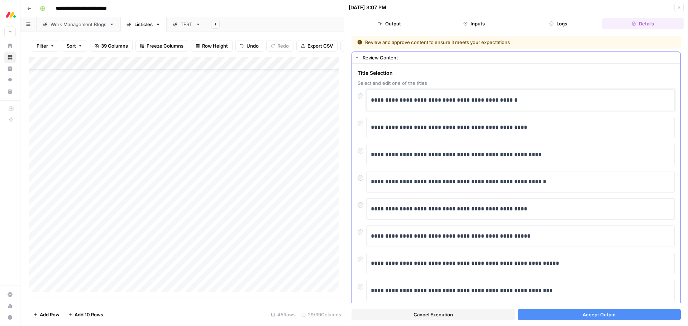
click at [371, 101] on p "**********" at bounding box center [518, 100] width 294 height 9
drag, startPoint x: 464, startPoint y: 101, endPoint x: 542, endPoint y: 100, distance: 77.7
click at [542, 100] on p "**********" at bounding box center [518, 100] width 294 height 9
click at [440, 101] on p "**********" at bounding box center [518, 100] width 294 height 9
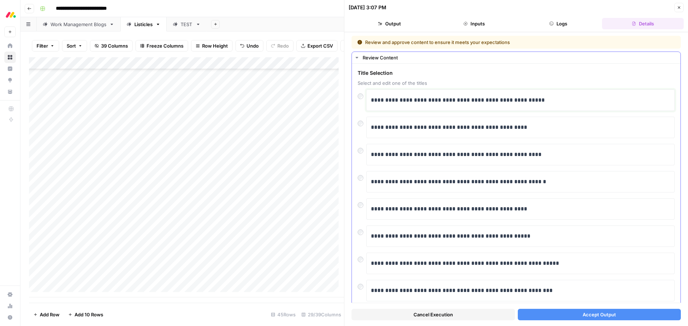
drag, startPoint x: 494, startPoint y: 101, endPoint x: 556, endPoint y: 100, distance: 62.7
click at [556, 100] on p "**********" at bounding box center [518, 100] width 294 height 9
click at [587, 316] on span "Accept Output" at bounding box center [598, 314] width 33 height 7
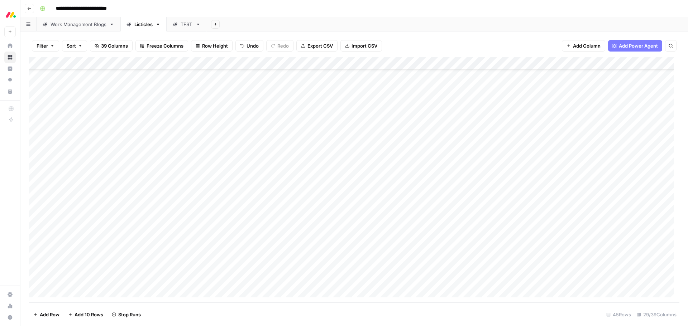
click at [456, 279] on div "Add Column" at bounding box center [354, 180] width 650 height 246
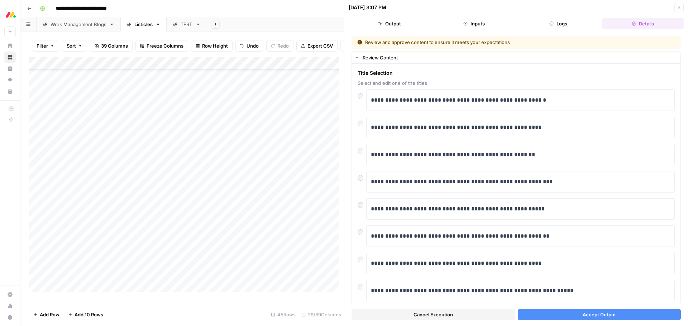
click at [582, 315] on span "Accept Output" at bounding box center [598, 314] width 33 height 7
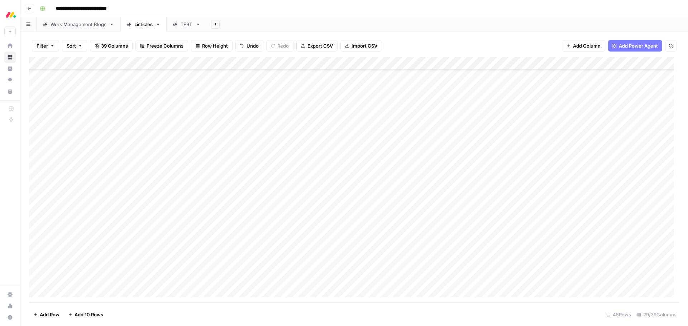
click at [450, 230] on div "Add Column" at bounding box center [354, 180] width 650 height 246
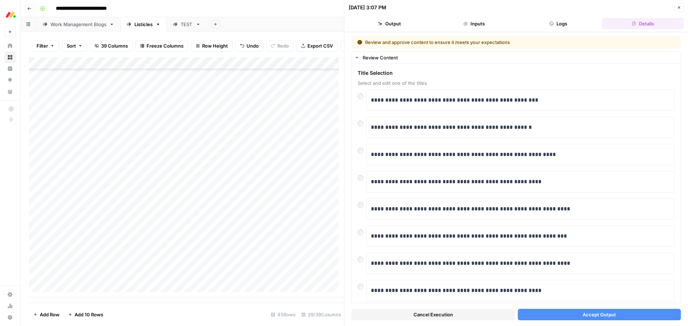
click at [564, 314] on button "Accept Output" at bounding box center [599, 314] width 163 height 11
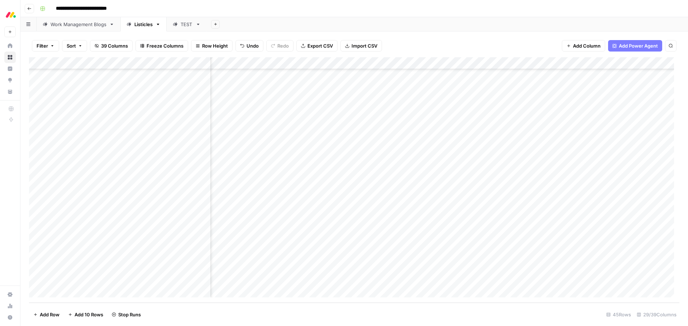
scroll to position [331, 518]
click at [495, 243] on div "Add Column" at bounding box center [354, 180] width 650 height 246
click at [527, 63] on div "Add Column" at bounding box center [354, 180] width 650 height 246
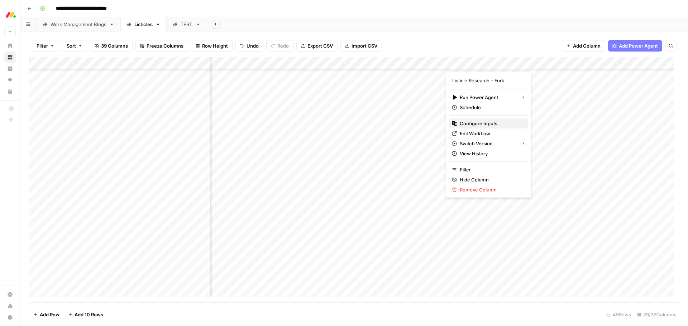
click at [480, 126] on span "Configure Inputs" at bounding box center [491, 123] width 63 height 7
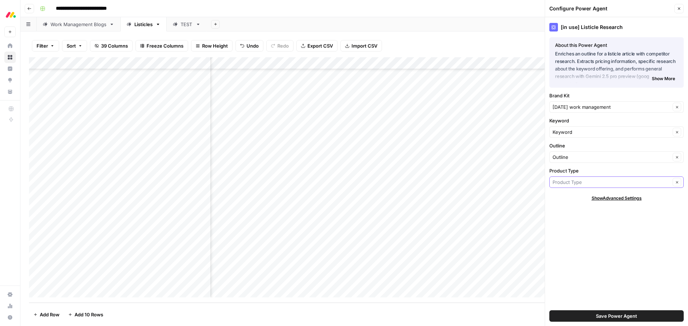
click at [575, 181] on input "Product Type" at bounding box center [611, 182] width 118 height 7
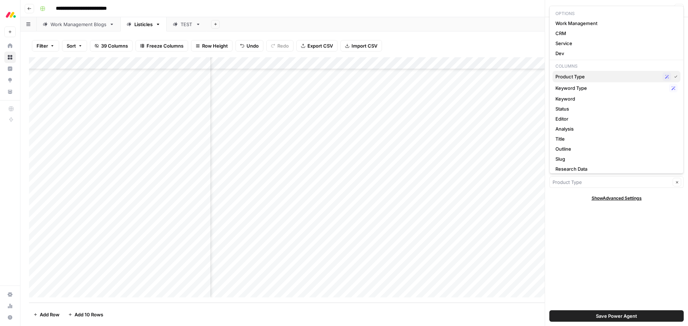
click at [597, 80] on span "Product Type" at bounding box center [607, 76] width 104 height 7
type input "Product Type"
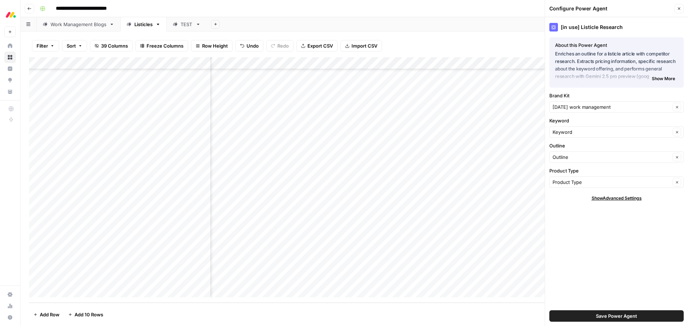
click at [458, 39] on div "Filter Sort 39 Columns Freeze Columns Row Height Undo Redo Export CSV Import CS…" at bounding box center [354, 45] width 650 height 23
click at [495, 243] on div "Add Column" at bounding box center [354, 180] width 650 height 246
click at [526, 63] on div "Add Column" at bounding box center [354, 180] width 650 height 246
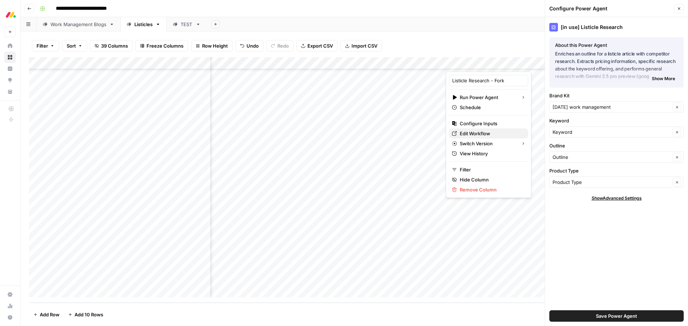
click at [494, 133] on span "Edit Workflow" at bounding box center [491, 133] width 63 height 7
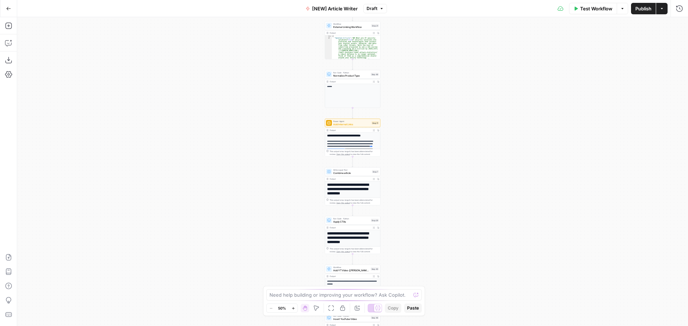
drag, startPoint x: 647, startPoint y: 6, endPoint x: 608, endPoint y: 54, distance: 62.1
click at [647, 7] on span "Publish" at bounding box center [643, 8] width 16 height 7
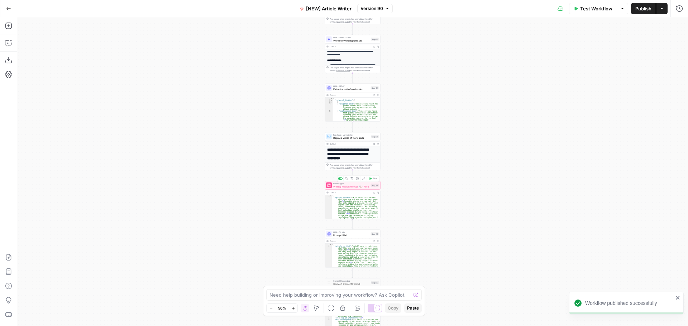
click at [374, 180] on span "Test" at bounding box center [375, 178] width 4 height 3
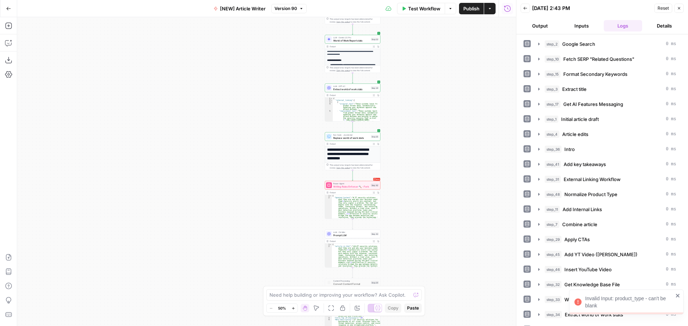
click at [581, 24] on button "Inputs" at bounding box center [581, 25] width 39 height 11
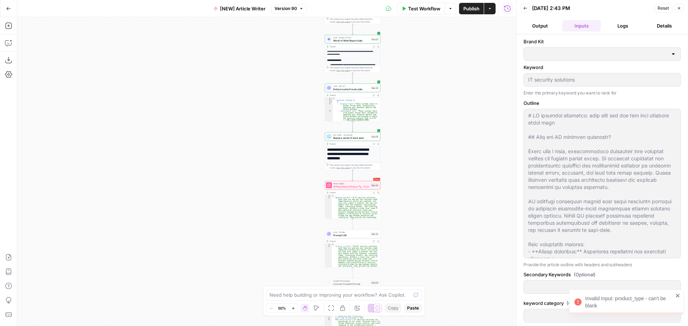
type input "[DATE] Dev"
click at [346, 186] on span "Writing Rules Enforcer 🔨 - Fork" at bounding box center [351, 187] width 36 height 4
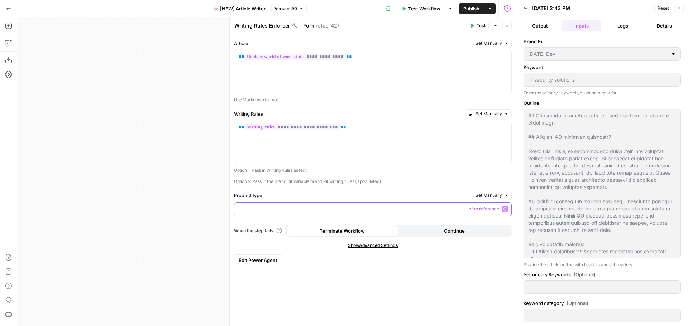
click at [347, 209] on p at bounding box center [373, 209] width 268 height 7
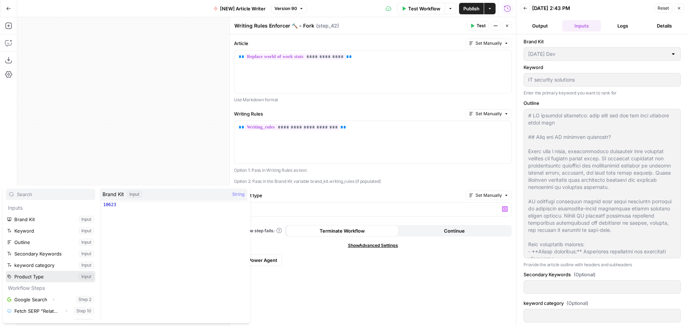
click at [46, 277] on button "Select variable Product Type" at bounding box center [51, 276] width 90 height 11
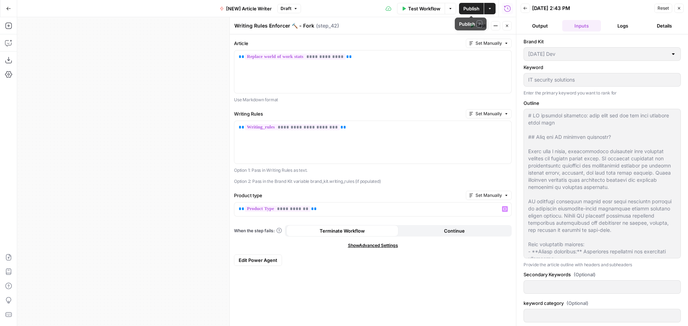
click at [474, 10] on span "Publish" at bounding box center [471, 8] width 16 height 7
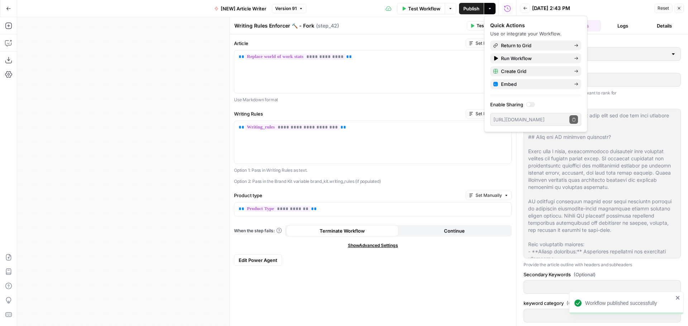
click at [473, 27] on icon "button" at bounding box center [472, 26] width 4 height 4
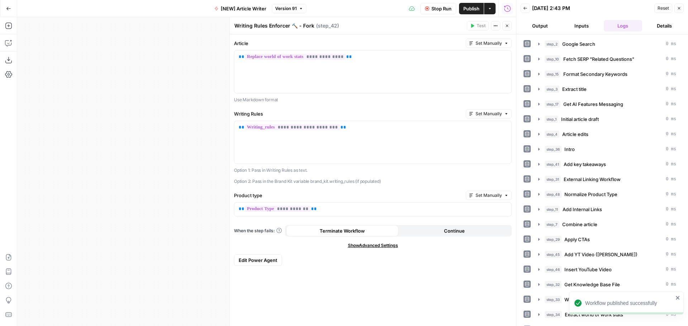
click at [507, 27] on icon "button" at bounding box center [507, 26] width 4 height 4
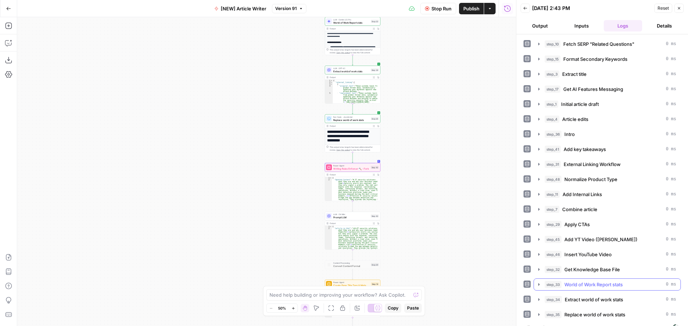
scroll to position [26, 0]
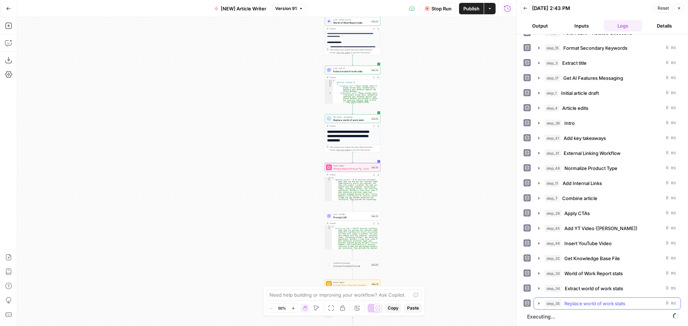
drag, startPoint x: 540, startPoint y: 306, endPoint x: 610, endPoint y: 304, distance: 70.2
click at [540, 306] on icon "button" at bounding box center [539, 304] width 6 height 6
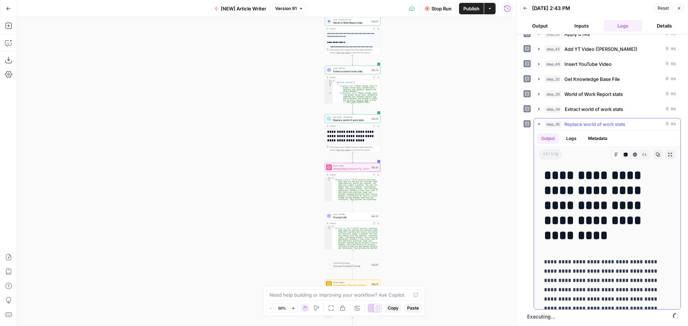
click at [540, 125] on icon "button" at bounding box center [539, 124] width 6 height 6
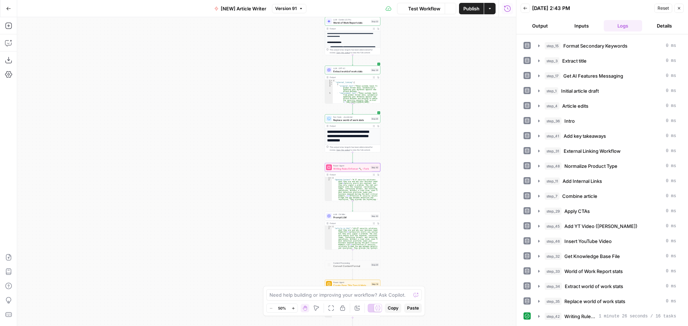
scroll to position [28, 0]
click at [370, 170] on div "Power Agent Writing Rules Enforcer 🔨 - Fork Step 42 Copy step Delete step Add N…" at bounding box center [352, 167] width 53 height 6
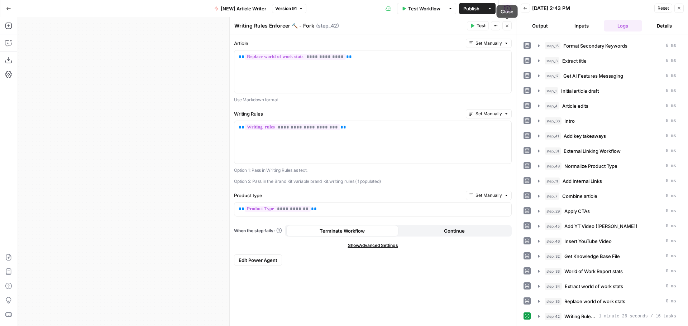
click at [508, 29] on button "Close" at bounding box center [506, 25] width 9 height 9
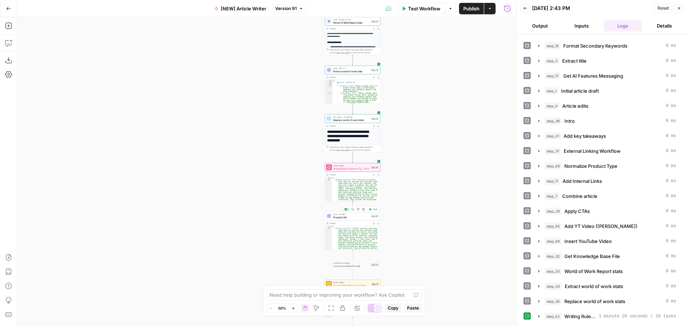
click at [375, 211] on span "Test" at bounding box center [375, 209] width 4 height 3
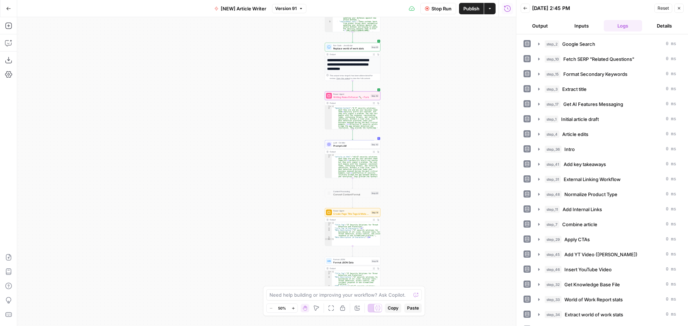
click at [547, 28] on button "Output" at bounding box center [539, 25] width 39 height 11
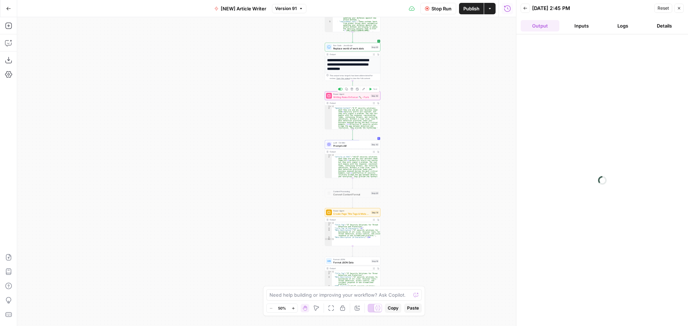
click at [356, 97] on span "Writing Rules Enforcer 🔨 - Fork" at bounding box center [351, 97] width 36 height 4
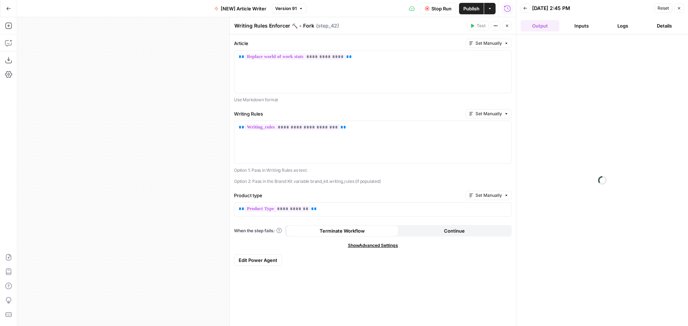
click at [582, 26] on button "Inputs" at bounding box center [581, 25] width 39 height 11
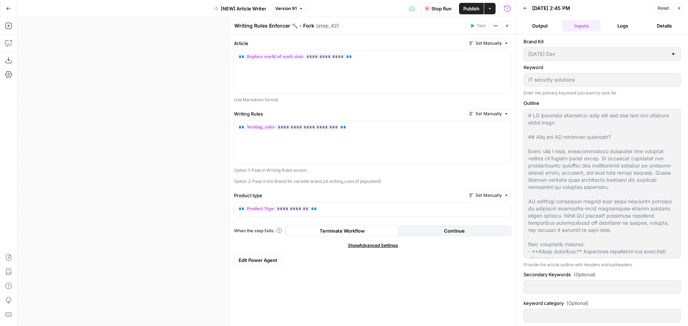
click at [540, 26] on button "Output" at bounding box center [539, 25] width 39 height 11
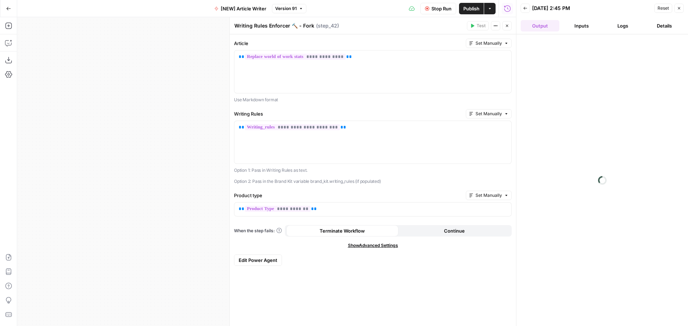
drag, startPoint x: 678, startPoint y: 9, endPoint x: 608, endPoint y: 191, distance: 195.8
click at [678, 9] on icon "button" at bounding box center [679, 8] width 3 height 3
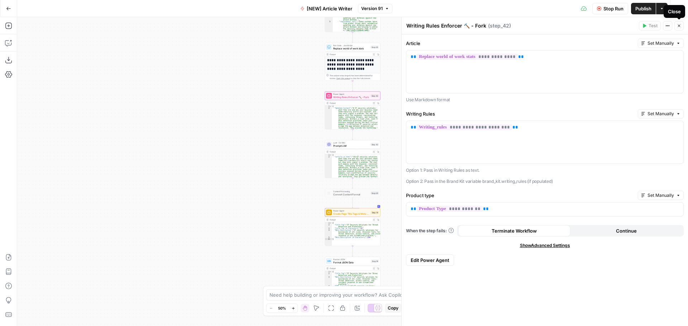
click at [681, 28] on button "Close" at bounding box center [678, 25] width 9 height 9
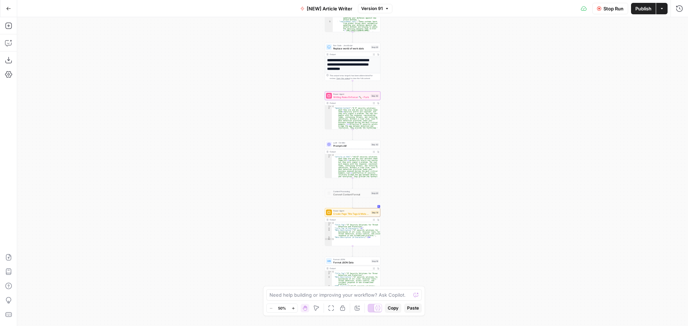
click at [582, 9] on icon at bounding box center [584, 9] width 6 height 6
click at [610, 13] on button "Stop Run" at bounding box center [610, 8] width 36 height 11
click at [622, 12] on button "Options" at bounding box center [621, 8] width 11 height 11
click at [612, 34] on span "View Last Test" at bounding box center [602, 35] width 32 height 7
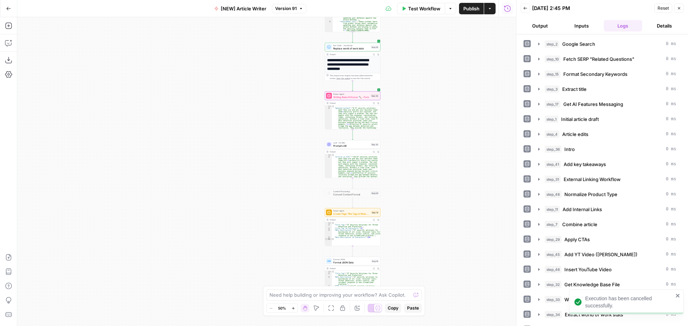
click at [550, 26] on button "Output" at bounding box center [539, 25] width 39 height 11
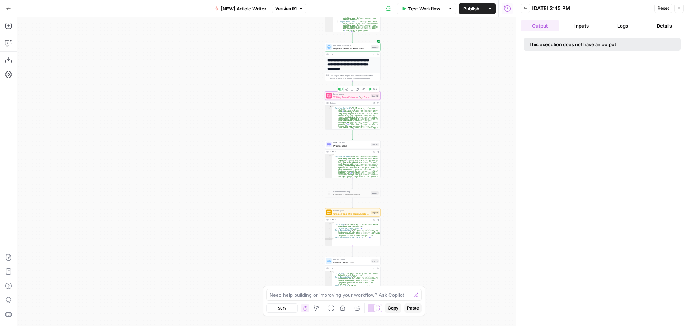
click at [355, 95] on span "Writing Rules Enforcer 🔨 - Fork" at bounding box center [351, 97] width 36 height 4
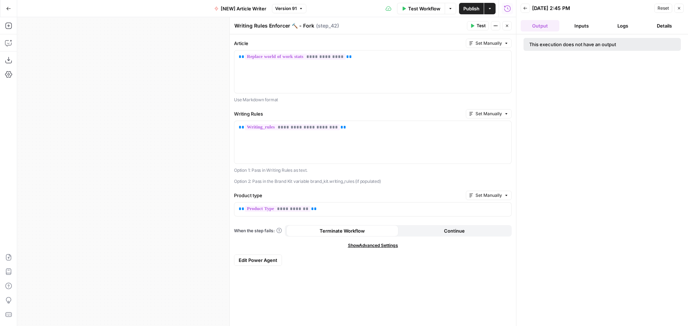
click at [506, 28] on button "Close" at bounding box center [506, 25] width 9 height 9
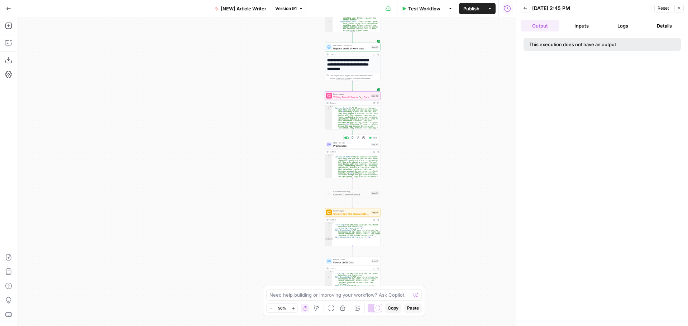
click at [371, 140] on button "Test" at bounding box center [373, 138] width 11 height 5
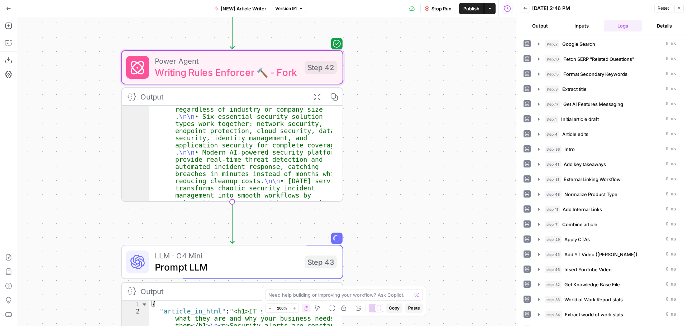
scroll to position [129, 0]
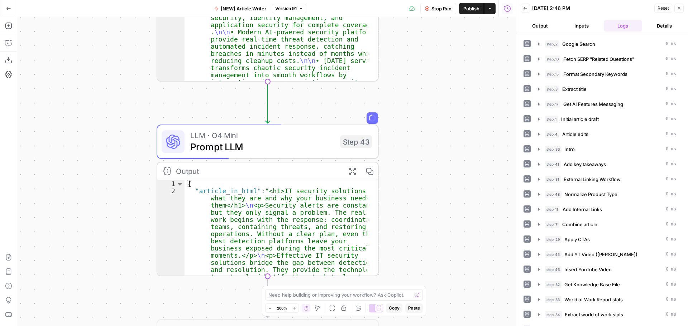
drag, startPoint x: 383, startPoint y: 234, endPoint x: 418, endPoint y: 114, distance: 125.5
click at [418, 114] on div "Workflow Set Inputs Inputs Google Search Google Search Step 2 Output Expand Out…" at bounding box center [266, 171] width 499 height 309
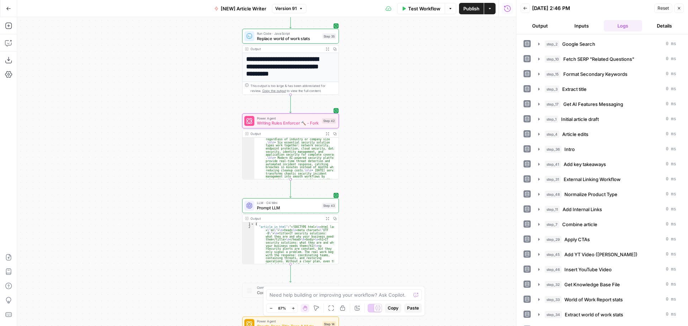
drag, startPoint x: 150, startPoint y: 154, endPoint x: 211, endPoint y: 168, distance: 62.7
click at [211, 168] on div "Workflow Set Inputs Inputs Google Search Google Search Step 2 Output Expand Out…" at bounding box center [266, 171] width 499 height 309
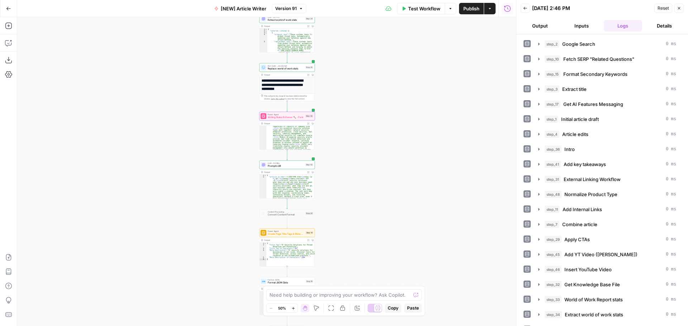
drag, startPoint x: 200, startPoint y: 196, endPoint x: 232, endPoint y: 179, distance: 36.2
click at [232, 179] on div "Workflow Set Inputs Inputs Google Search Google Search Step 2 Output Expand Out…" at bounding box center [266, 171] width 499 height 309
click at [287, 214] on span "Convert Content Format" at bounding box center [286, 215] width 36 height 4
click at [679, 10] on icon "button" at bounding box center [679, 8] width 4 height 4
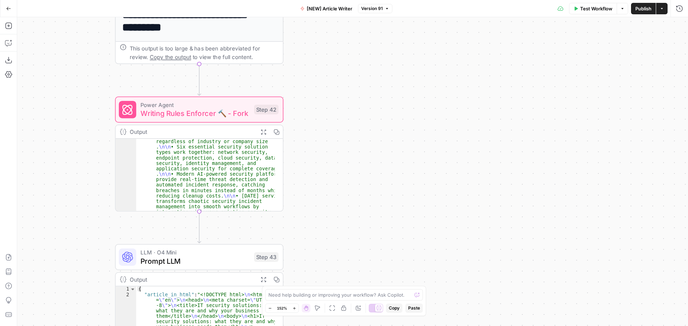
drag, startPoint x: 255, startPoint y: 127, endPoint x: -1, endPoint y: 149, distance: 257.1
click at [0, 149] on html "Monday.com New Home Browse Insights Opportunities Your Data Recent Grids Work M…" at bounding box center [344, 163] width 688 height 326
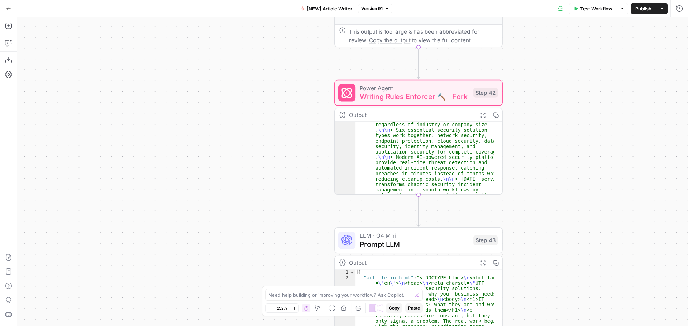
drag, startPoint x: 61, startPoint y: 136, endPoint x: 202, endPoint y: 118, distance: 142.6
click at [281, 119] on div "Workflow Set Inputs Inputs Google Search Google Search Step 2 Output Expand Out…" at bounding box center [352, 171] width 671 height 309
click at [10, 45] on icon "button" at bounding box center [8, 43] width 6 height 6
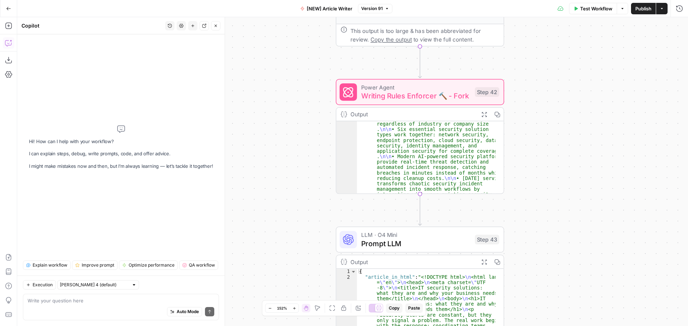
click at [113, 305] on div "Auto Mode Send" at bounding box center [121, 312] width 187 height 16
type textarea "where is output of step 42 used?"
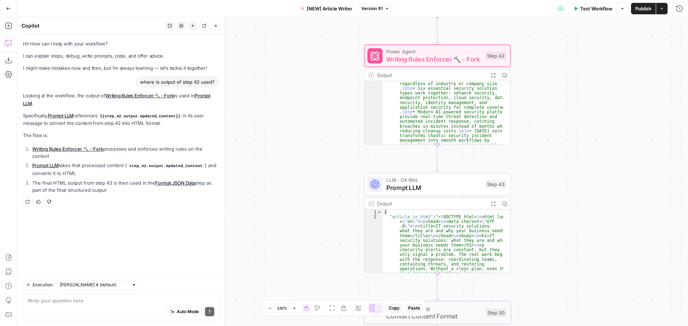
drag, startPoint x: 290, startPoint y: 206, endPoint x: 327, endPoint y: 158, distance: 60.3
click at [327, 158] on div "Workflow Set Inputs Inputs Google Search Google Search Step 2 Output Expand Out…" at bounding box center [352, 171] width 671 height 309
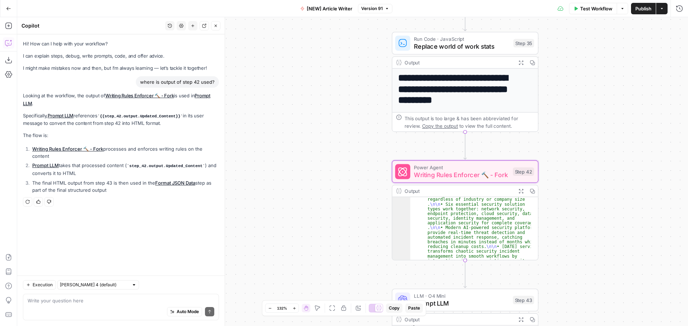
click at [123, 97] on link "Writing Rules Enforcer 🔨 - Fork" at bounding box center [139, 96] width 68 height 6
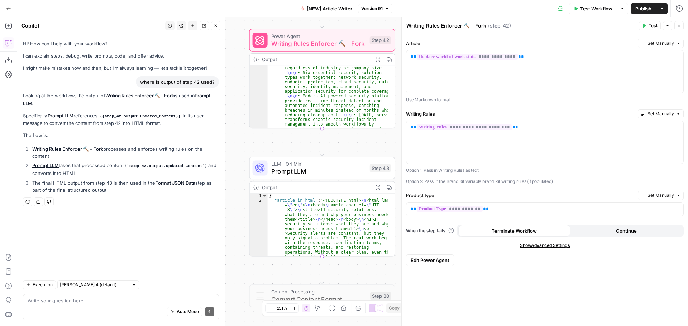
drag, startPoint x: 249, startPoint y: 150, endPoint x: 249, endPoint y: 147, distance: 3.9
click at [249, 147] on div "Workflow Set Inputs Inputs Google Search Google Search Step 2 Output Expand Out…" at bounding box center [352, 171] width 671 height 309
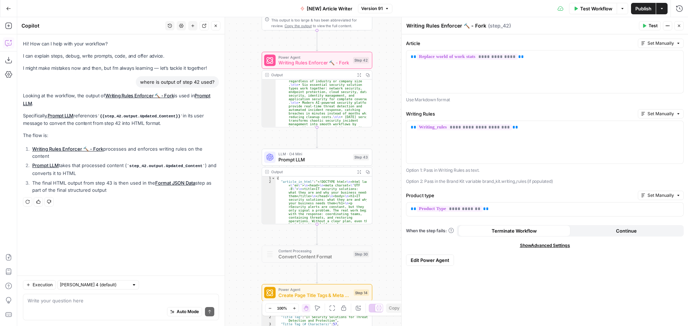
drag, startPoint x: 243, startPoint y: 155, endPoint x: 270, endPoint y: 155, distance: 27.2
click at [259, 151] on div "Workflow Set Inputs Inputs Google Search Google Search Step 2 Output Expand Out…" at bounding box center [352, 171] width 671 height 309
click at [297, 157] on span "Prompt LLM" at bounding box center [318, 159] width 72 height 7
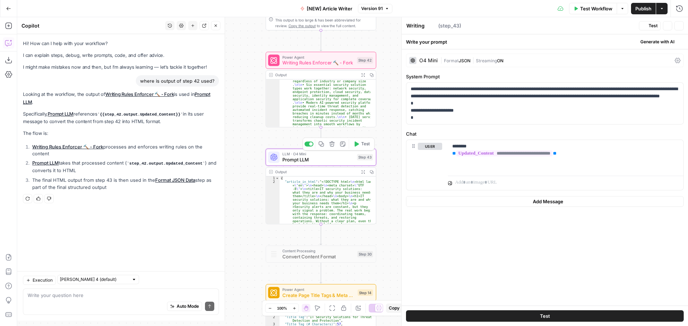
type textarea "Prompt LLM"
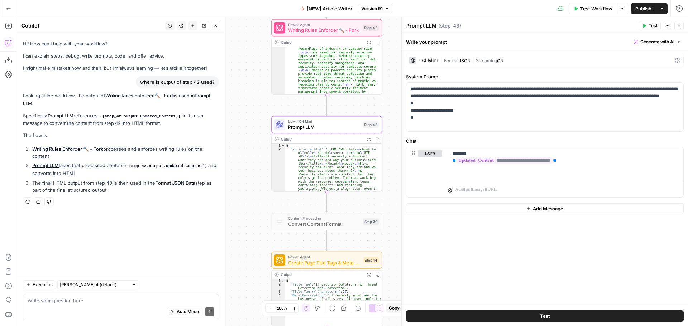
drag, startPoint x: 249, startPoint y: 206, endPoint x: 255, endPoint y: 173, distance: 33.4
click at [255, 173] on div "Workflow Set Inputs Inputs Google Search Google Search Step 2 Output Expand Out…" at bounding box center [352, 171] width 671 height 309
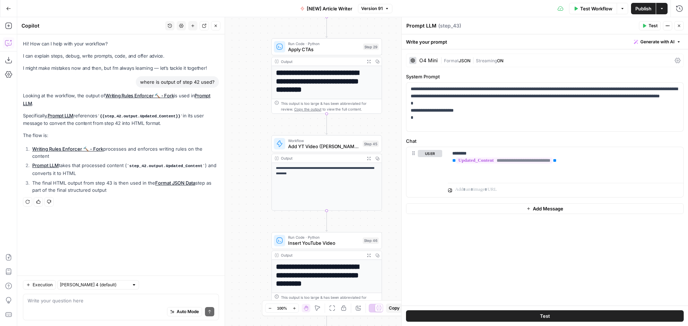
click at [256, 123] on div "Workflow Set Inputs Inputs Google Search Google Search Step 2 Output Expand Out…" at bounding box center [352, 171] width 671 height 309
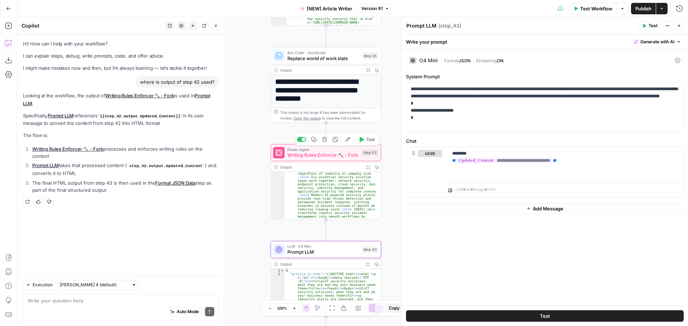
click at [336, 155] on span "Writing Rules Enforcer 🔨 - Fork" at bounding box center [323, 155] width 72 height 7
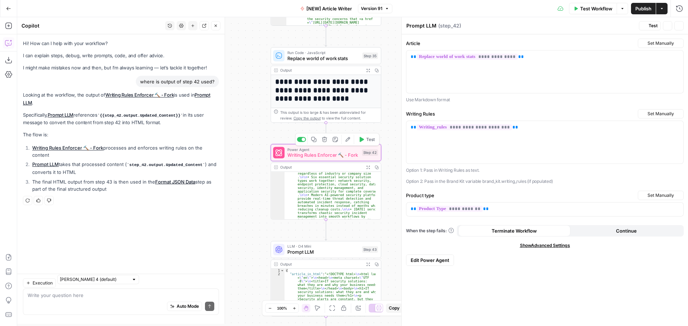
type textarea "Writing Rules Enforcer 🔨 - Fork"
click at [324, 254] on span "Prompt LLM" at bounding box center [323, 252] width 72 height 7
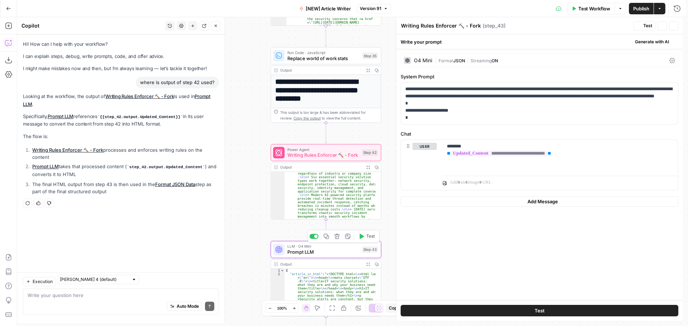
type textarea "Prompt LLM"
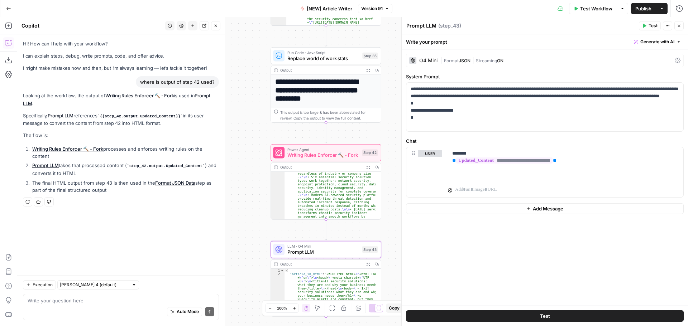
click at [428, 58] on div "O4 Mini" at bounding box center [423, 60] width 28 height 7
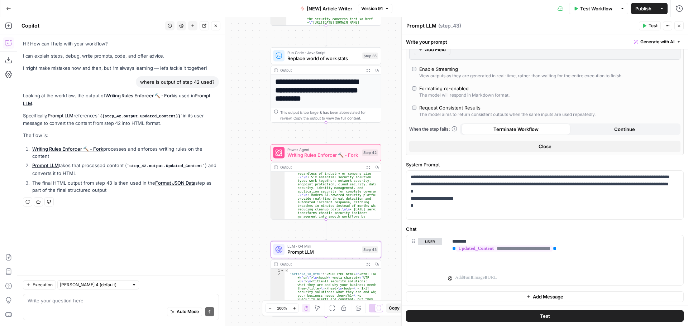
scroll to position [186, 0]
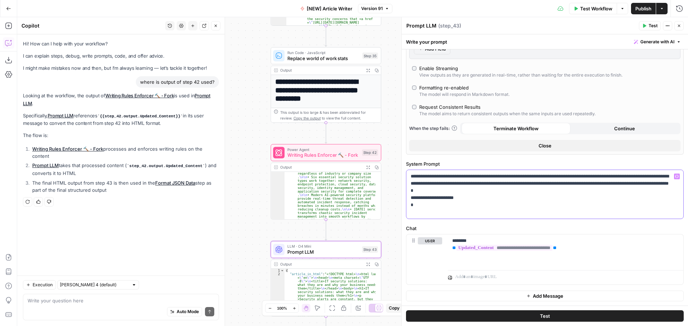
click at [441, 186] on p "**********" at bounding box center [541, 194] width 263 height 43
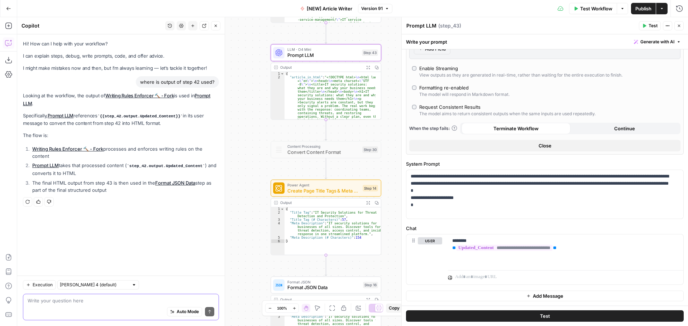
click at [84, 302] on textarea at bounding box center [121, 300] width 187 height 7
type textarea "Where is output from step 43 used?"
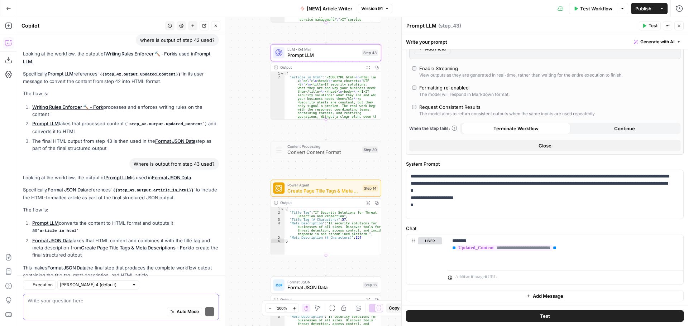
scroll to position [63, 0]
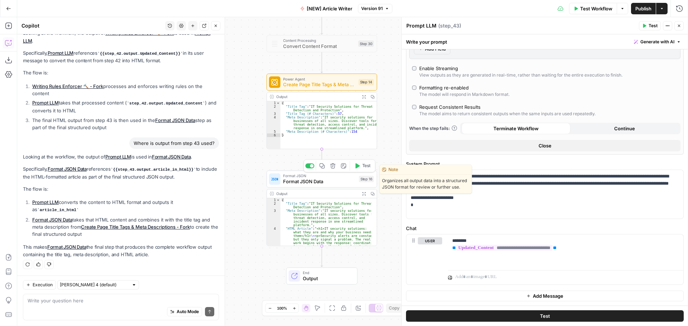
click at [331, 183] on span "Format JSON Data" at bounding box center [319, 181] width 73 height 7
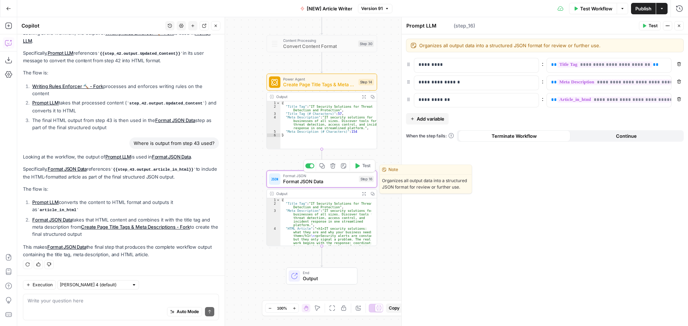
type textarea "Format JSON Data"
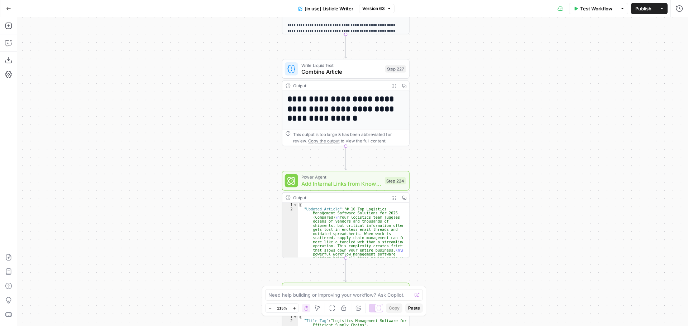
drag, startPoint x: 301, startPoint y: 165, endPoint x: 259, endPoint y: 152, distance: 43.8
click at [259, 152] on div "true false true false Workflow Set Inputs Inputs Loop Iteration Iterate Over Co…" at bounding box center [352, 171] width 671 height 309
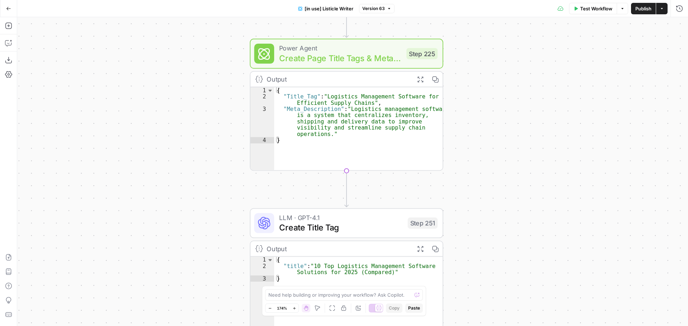
drag, startPoint x: 264, startPoint y: 93, endPoint x: 218, endPoint y: 107, distance: 48.3
click at [218, 107] on div "true false true false Workflow Set Inputs Inputs Loop Iteration Iterate Over Co…" at bounding box center [352, 171] width 671 height 309
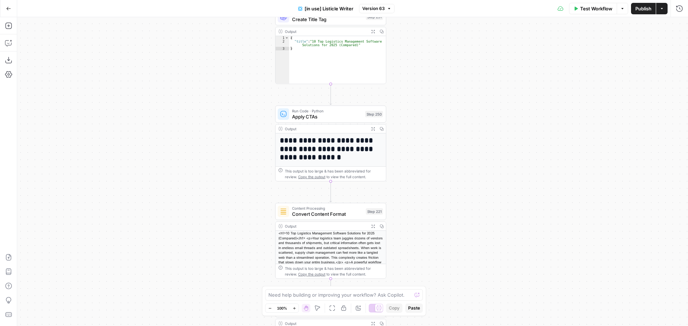
drag, startPoint x: 207, startPoint y: 141, endPoint x: 246, endPoint y: 212, distance: 81.6
click at [246, 212] on div "true false true false Workflow Set Inputs Inputs Loop Iteration Iterate Over Co…" at bounding box center [352, 171] width 671 height 309
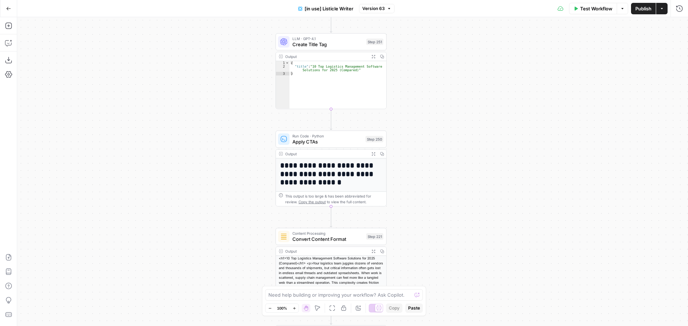
drag, startPoint x: 246, startPoint y: 92, endPoint x: 247, endPoint y: 117, distance: 25.1
click at [247, 117] on div "true false true false Workflow Set Inputs Inputs Loop Iteration Iterate Over Co…" at bounding box center [352, 171] width 671 height 309
click at [558, 222] on div "true false true false Workflow Set Inputs Inputs Loop Iteration Iterate Over Co…" at bounding box center [352, 171] width 671 height 309
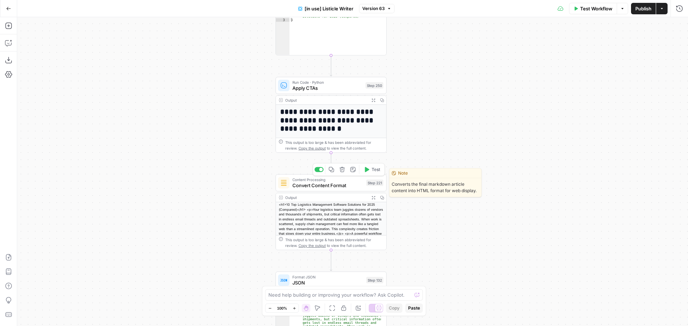
click at [350, 186] on span "Convert Content Format" at bounding box center [327, 185] width 71 height 7
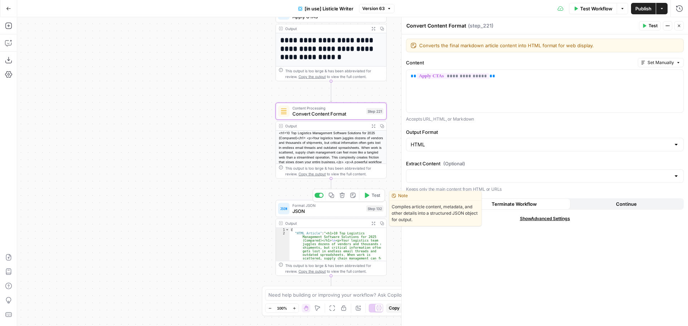
click at [331, 210] on span "JSON" at bounding box center [327, 211] width 71 height 7
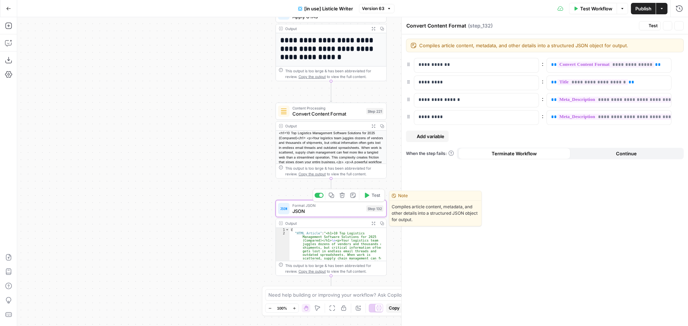
type textarea "JSON"
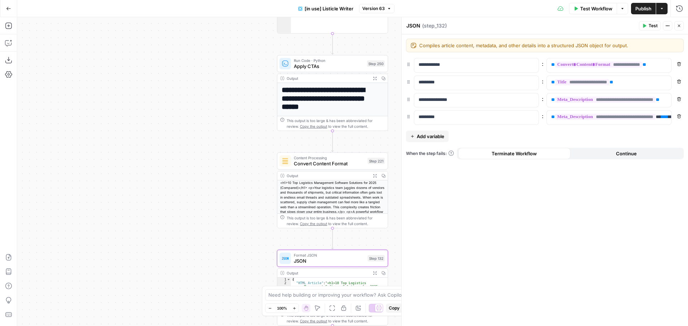
drag, startPoint x: 251, startPoint y: 126, endPoint x: 253, endPoint y: 176, distance: 49.8
click at [253, 176] on div "true false true false Workflow Set Inputs Inputs Loop Iteration Iterate Over Co…" at bounding box center [352, 171] width 671 height 309
click at [326, 163] on span "Convert Content Format" at bounding box center [329, 163] width 71 height 7
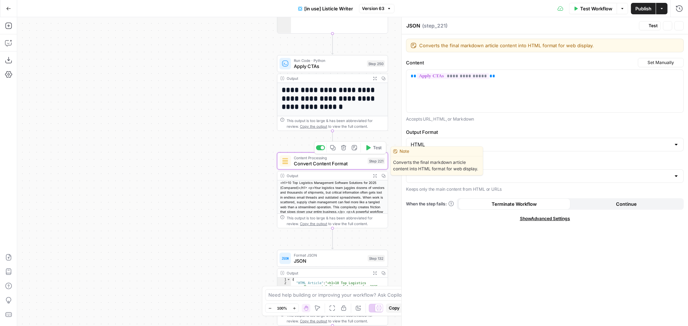
type textarea "Convert Content Format"
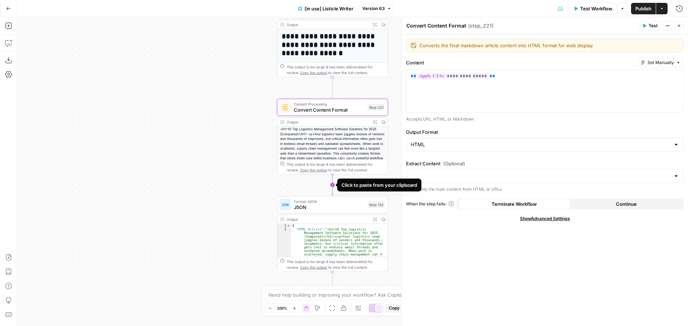
click at [332, 186] on icon "Edge from step_221 to step_132" at bounding box center [332, 185] width 2 height 21
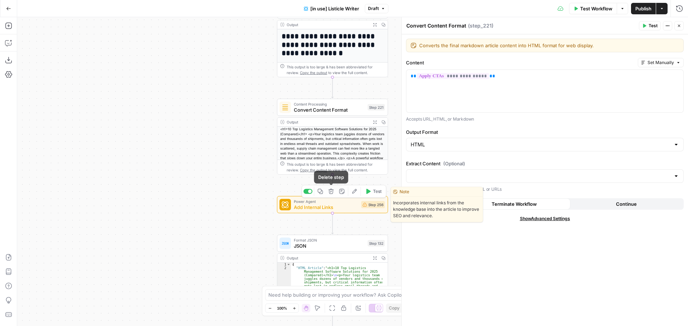
click at [332, 193] on icon "button" at bounding box center [330, 191] width 5 height 5
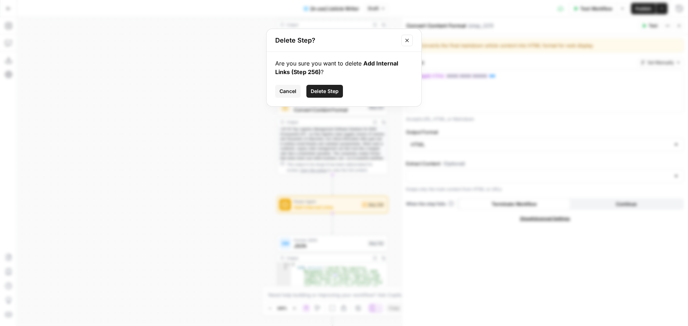
click at [317, 93] on span "Delete Step" at bounding box center [325, 91] width 28 height 7
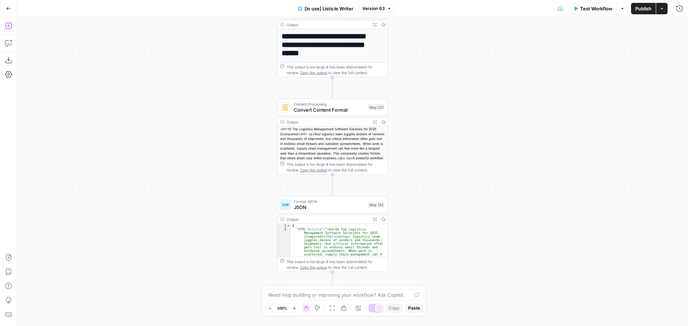
click at [9, 25] on icon "button" at bounding box center [8, 25] width 7 height 7
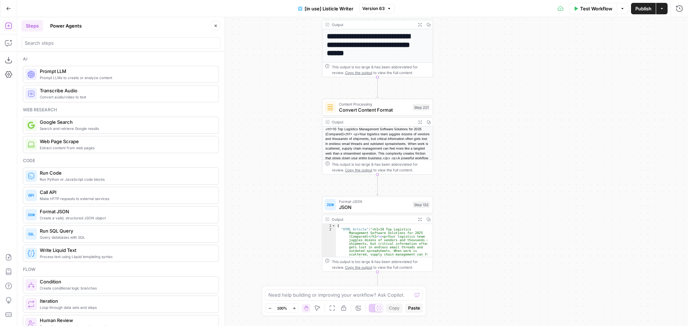
click at [59, 27] on button "Power Agents" at bounding box center [66, 25] width 40 height 11
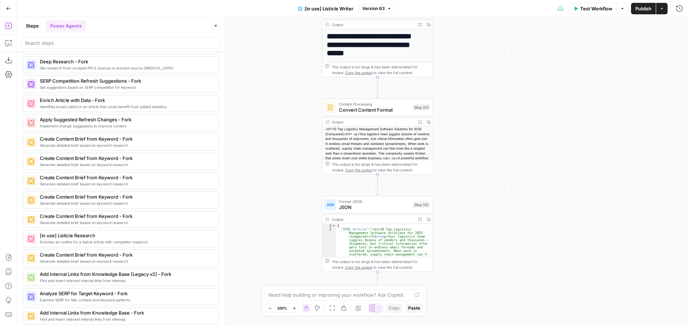
scroll to position [537, 0]
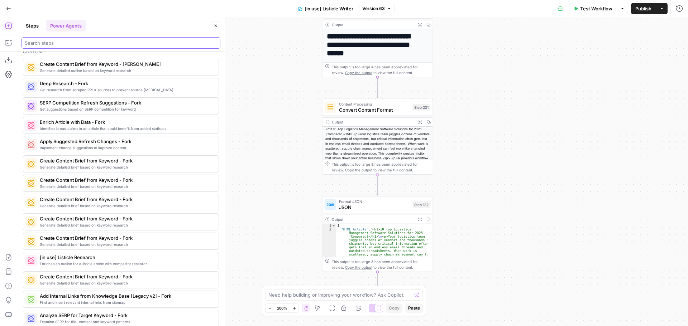
click at [55, 44] on input "search" at bounding box center [121, 42] width 192 height 7
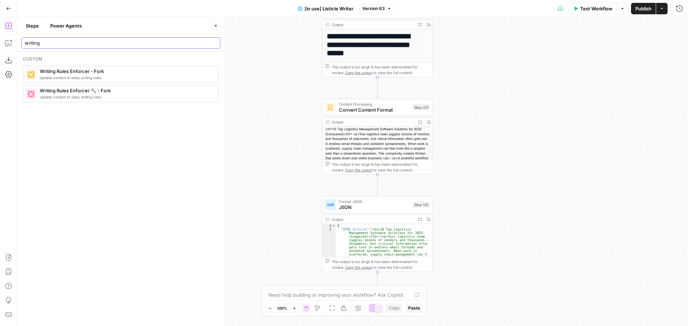
scroll to position [0, 0]
type input "writing"
click at [204, 95] on span "More Info" at bounding box center [197, 94] width 20 height 6
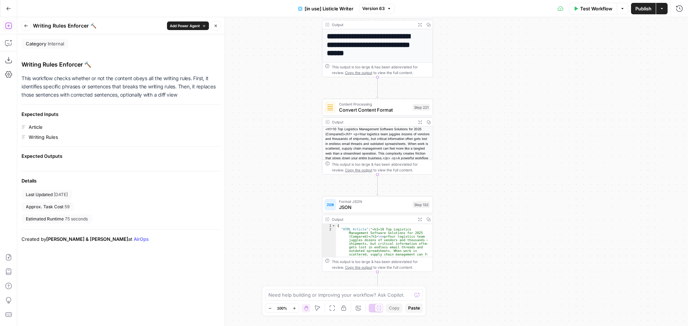
click at [26, 26] on icon "button" at bounding box center [26, 25] width 4 height 3
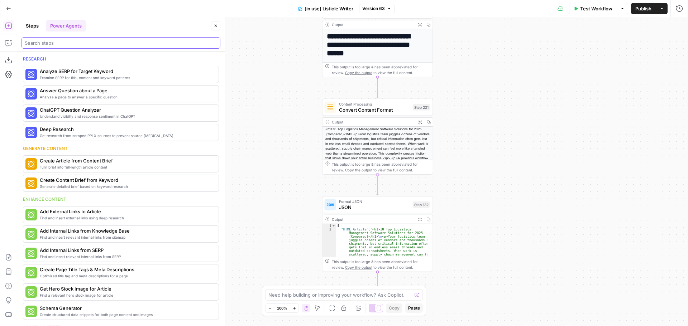
click at [70, 44] on input "search" at bounding box center [121, 42] width 192 height 7
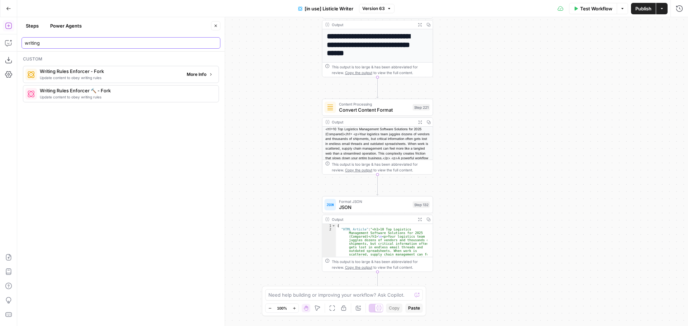
type input "writing"
click at [206, 77] on button "More Info" at bounding box center [200, 74] width 32 height 9
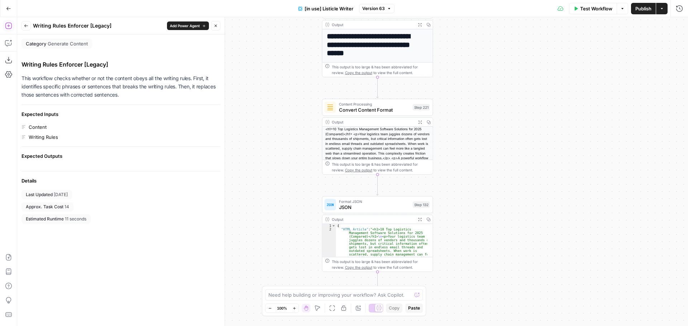
click at [27, 27] on icon "button" at bounding box center [26, 26] width 4 height 4
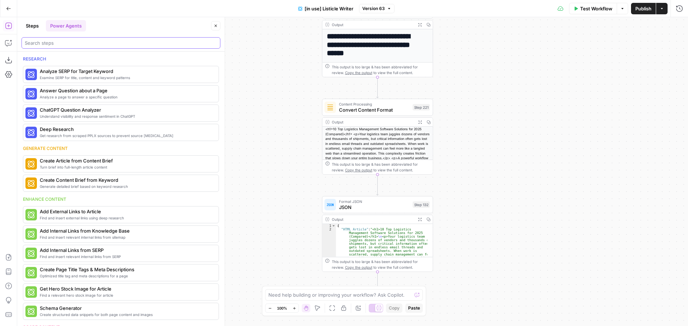
click at [60, 46] on input "search" at bounding box center [121, 42] width 192 height 7
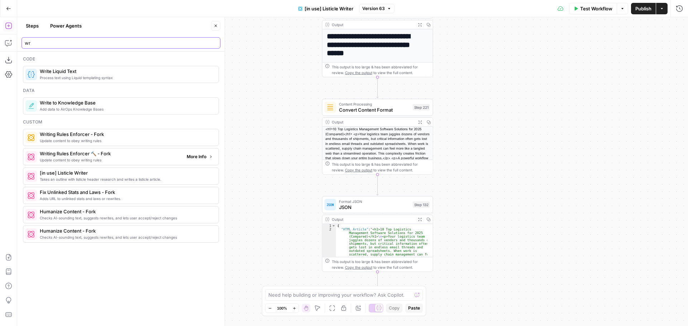
type input "wr"
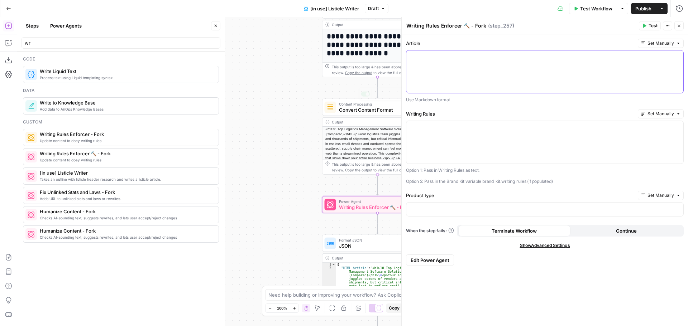
click at [445, 74] on div at bounding box center [544, 72] width 277 height 43
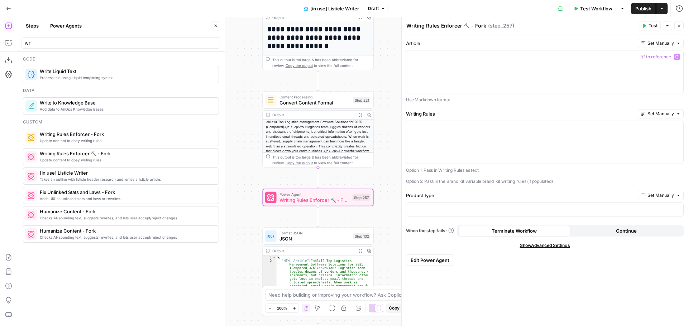
drag, startPoint x: 283, startPoint y: 152, endPoint x: 223, endPoint y: 145, distance: 59.9
click at [223, 145] on body "Monday.com New Home Browse Insights Opportunities Your Data Recent Grids Work M…" at bounding box center [344, 163] width 688 height 326
click at [478, 61] on div at bounding box center [544, 72] width 277 height 43
click at [677, 57] on icon "button" at bounding box center [677, 57] width 4 height 4
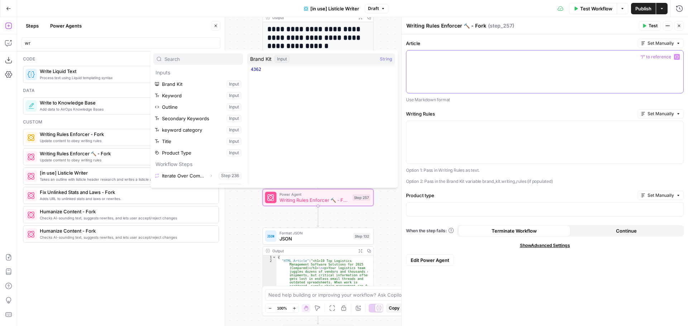
click at [677, 57] on icon "button" at bounding box center [677, 57] width 4 height 4
click at [500, 73] on div at bounding box center [544, 72] width 277 height 43
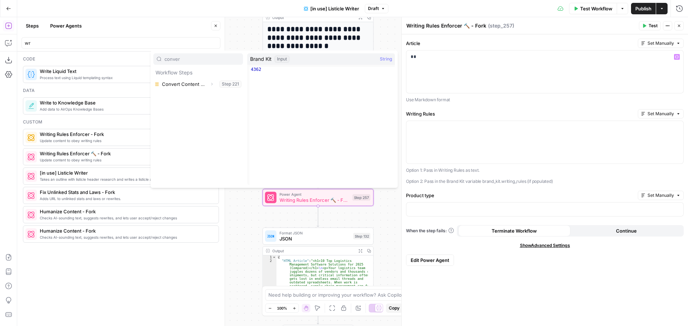
type input "conver"
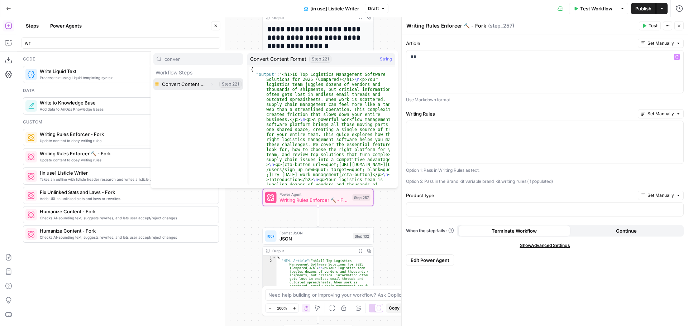
click at [197, 85] on button "Select variable Convert Content Format" at bounding box center [198, 83] width 90 height 11
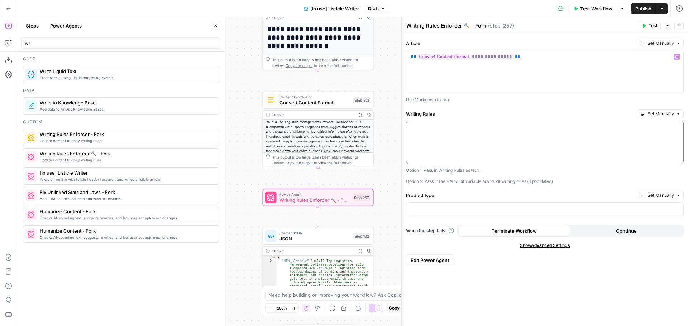
click at [471, 135] on div at bounding box center [544, 142] width 277 height 43
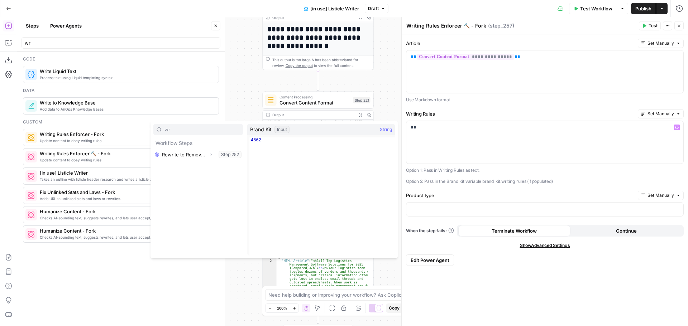
type input "w"
type input "bra"
click at [186, 155] on button "Select variable Brand Kit" at bounding box center [198, 154] width 90 height 11
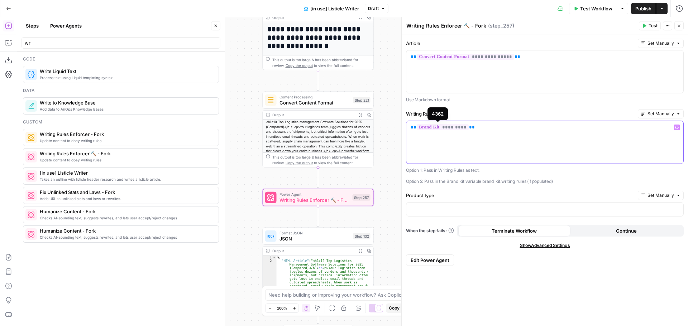
click at [469, 128] on span "**" at bounding box center [472, 127] width 6 height 5
click at [530, 149] on div "**********" at bounding box center [544, 142] width 277 height 43
click at [446, 207] on p at bounding box center [544, 209] width 268 height 7
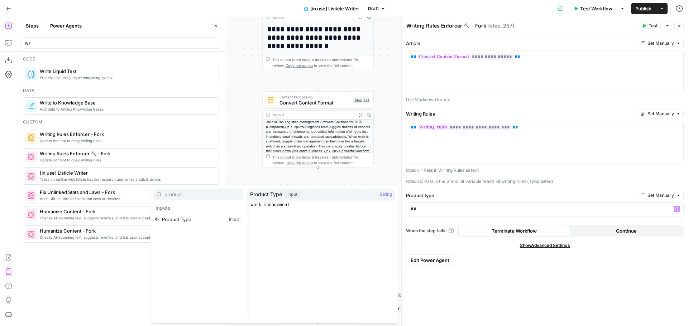
type input "product"
click at [183, 222] on button "Select variable Product Type" at bounding box center [198, 219] width 90 height 11
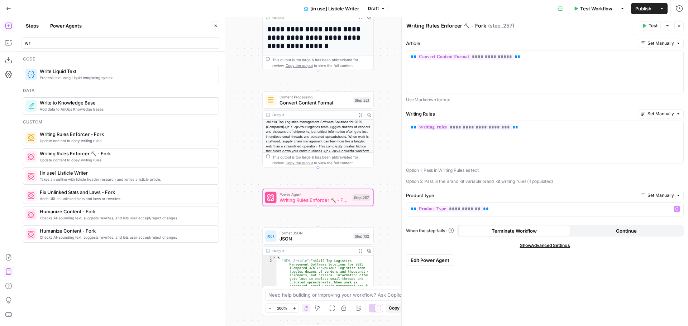
click at [385, 203] on div "true false true false Workflow Set Inputs Inputs Loop Iteration Iterate Over Co…" at bounding box center [352, 171] width 671 height 309
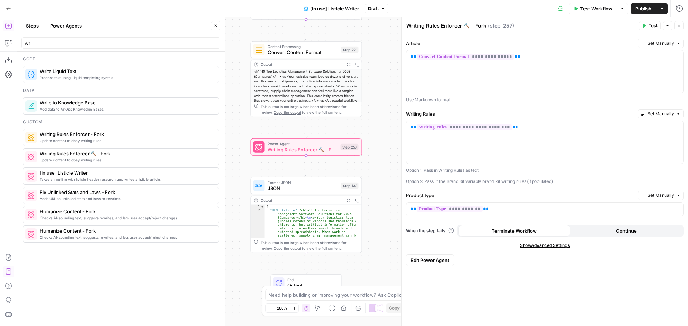
drag, startPoint x: 385, startPoint y: 203, endPoint x: 373, endPoint y: 152, distance: 51.9
click at [373, 152] on div "true false true false Workflow Set Inputs Inputs Loop Iteration Iterate Over Co…" at bounding box center [352, 171] width 671 height 309
click at [376, 158] on div "true false true false Workflow Set Inputs Inputs Loop Iteration Iterate Over Co…" at bounding box center [352, 171] width 671 height 309
click at [677, 23] on button "Close" at bounding box center [678, 25] width 9 height 9
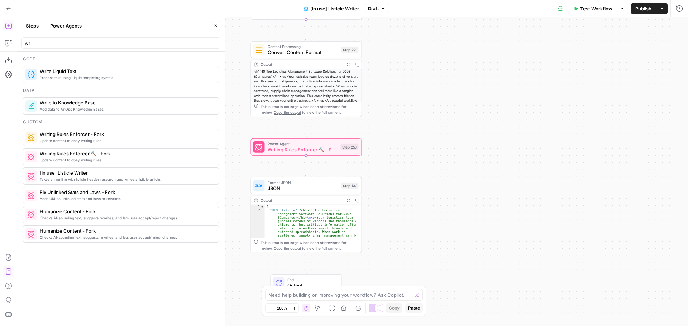
click at [35, 25] on button "Steps" at bounding box center [31, 25] width 21 height 11
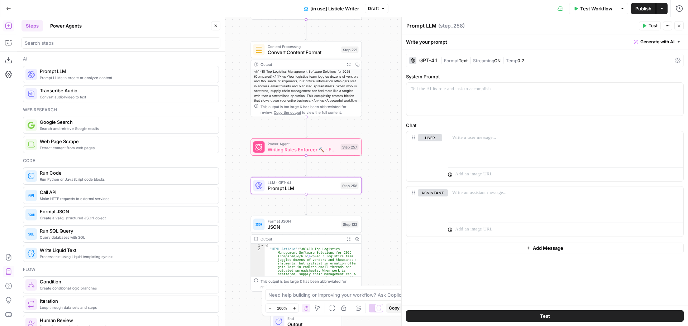
click at [431, 60] on div "GPT-4.1" at bounding box center [428, 60] width 18 height 5
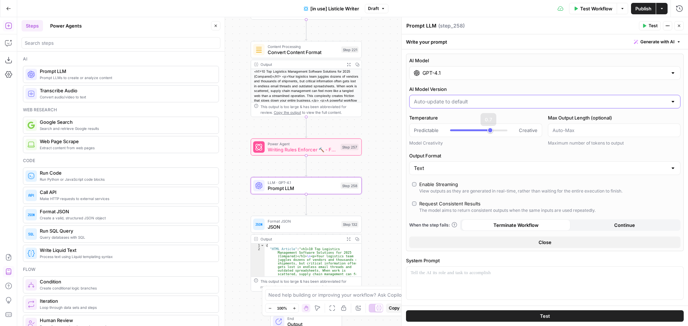
click at [461, 104] on input "AI Model Version" at bounding box center [540, 101] width 253 height 7
click at [462, 102] on input "AI Model Version" at bounding box center [540, 101] width 253 height 7
click at [463, 73] on input "GPT-4.1" at bounding box center [544, 72] width 245 height 7
type input "Auto-update to default"
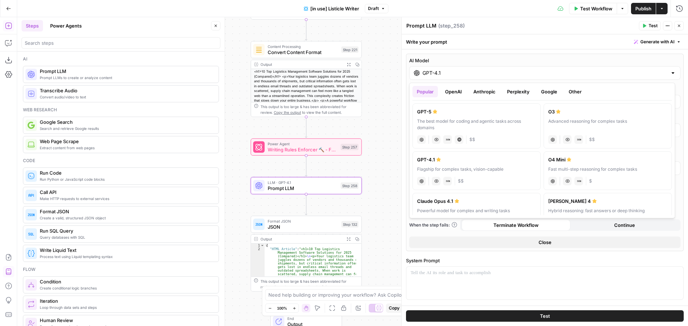
click at [604, 165] on label "O4 Mini Fast multi-step reasoning for complex tasks chat Vision Capabilities JS…" at bounding box center [607, 171] width 128 height 39
type input "O4 Mini"
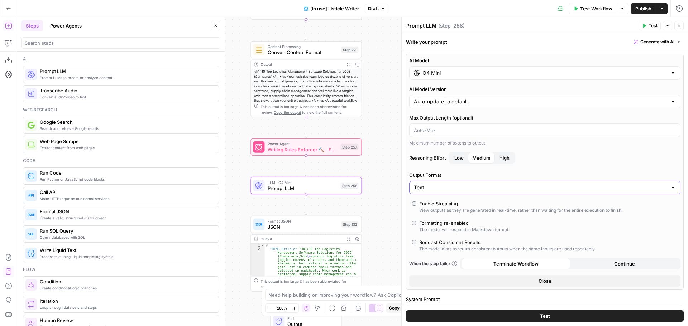
click at [494, 184] on input "Text" at bounding box center [540, 187] width 253 height 7
click at [443, 213] on span "JSON" at bounding box center [540, 215] width 251 height 7
type input "JSON"
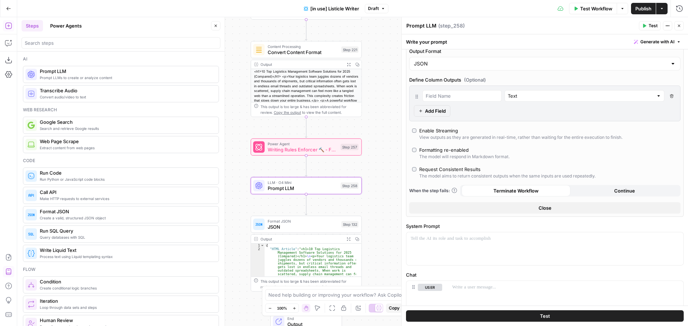
scroll to position [143, 0]
click at [441, 244] on div at bounding box center [544, 248] width 277 height 33
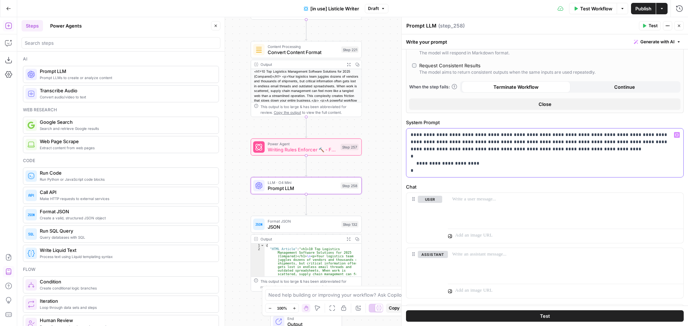
scroll to position [232, 0]
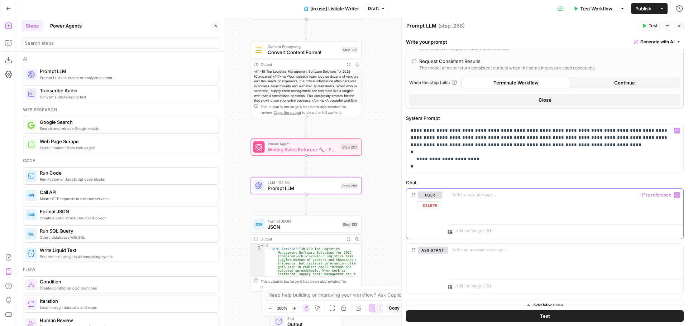
click at [475, 209] on div at bounding box center [565, 205] width 235 height 33
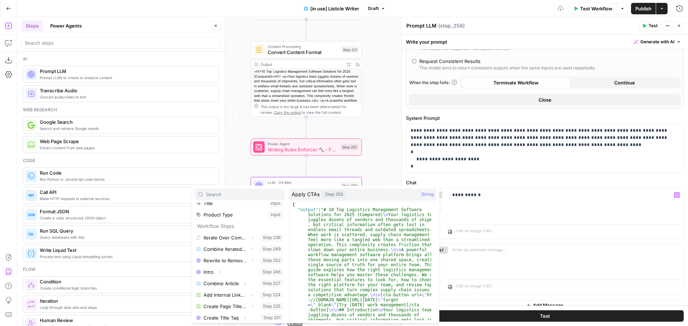
scroll to position [134, 0]
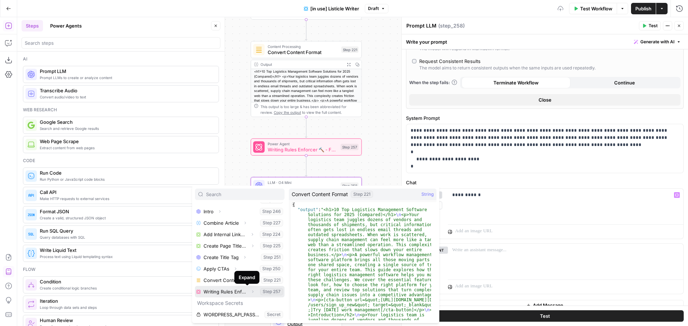
click at [250, 292] on icon "button" at bounding box center [252, 292] width 4 height 4
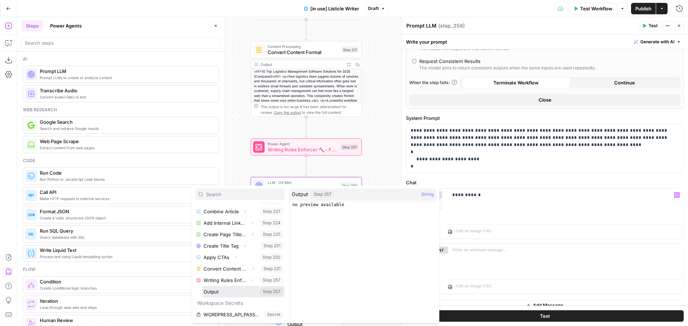
click at [233, 293] on button "Select variable Output" at bounding box center [243, 291] width 82 height 11
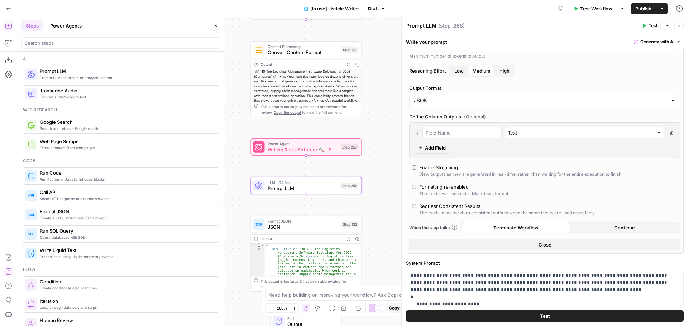
scroll to position [53, 0]
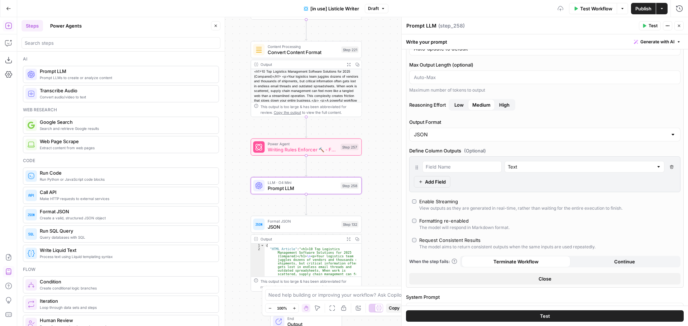
click at [638, 9] on span "Publish" at bounding box center [643, 8] width 16 height 7
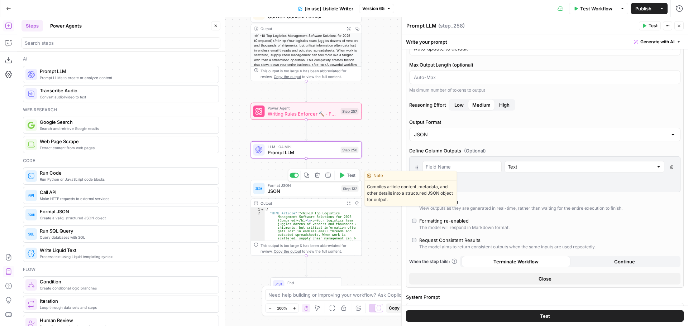
click at [310, 196] on div "Format JSON JSON Step 132 Copy step Delete step Edit Note Test" at bounding box center [306, 188] width 111 height 17
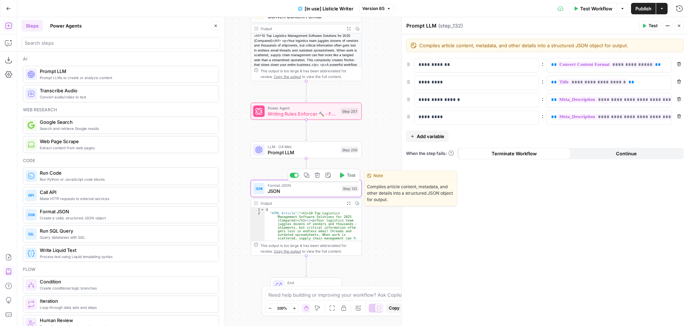
type textarea "JSON"
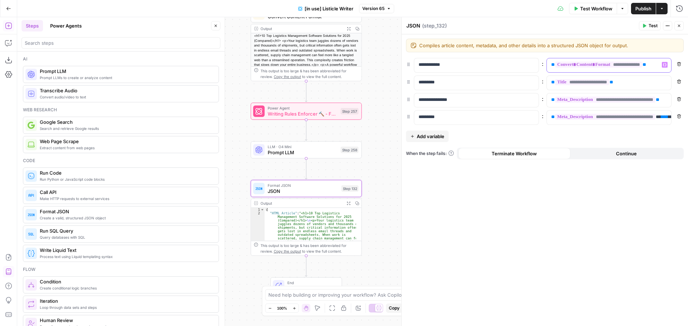
click at [659, 66] on div "**********" at bounding box center [603, 65] width 113 height 14
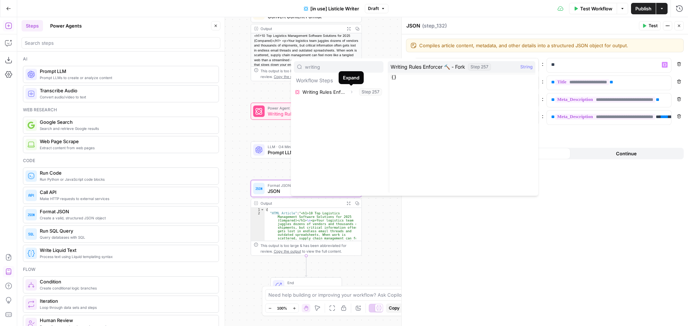
click at [336, 66] on input "writing" at bounding box center [342, 66] width 75 height 7
type input "prompt"
click at [336, 92] on icon "button" at bounding box center [335, 92] width 4 height 4
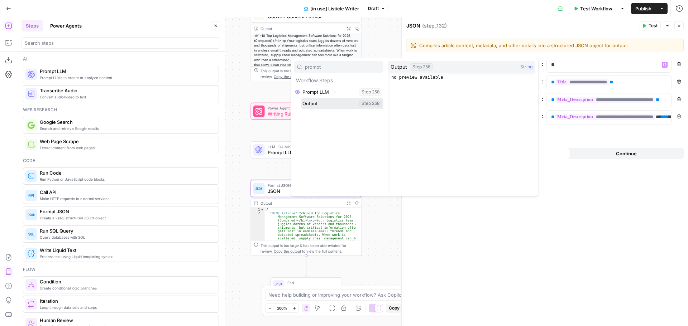
click at [335, 103] on button "Select variable Output" at bounding box center [342, 103] width 82 height 11
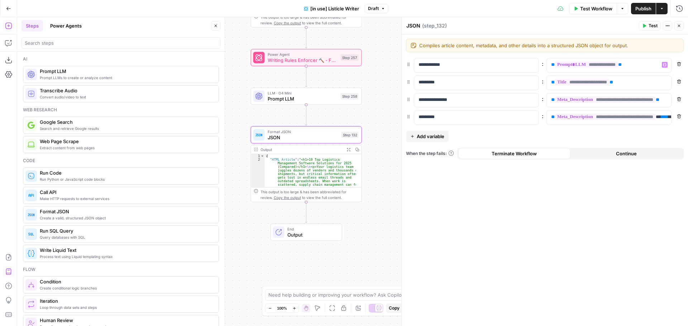
click at [646, 6] on span "Publish" at bounding box center [643, 8] width 16 height 7
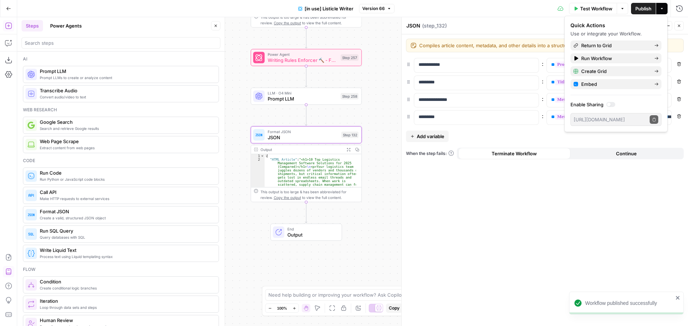
click at [597, 10] on span "Test Workflow" at bounding box center [596, 8] width 32 height 7
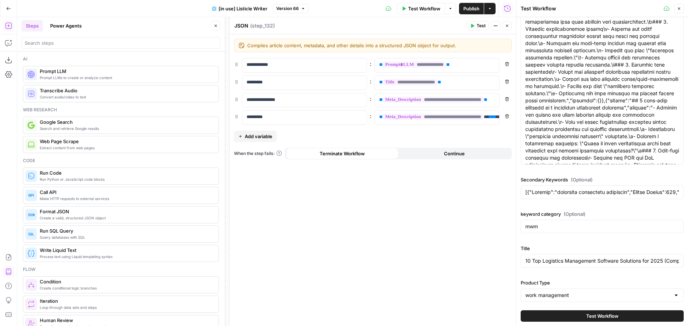
scroll to position [79, 0]
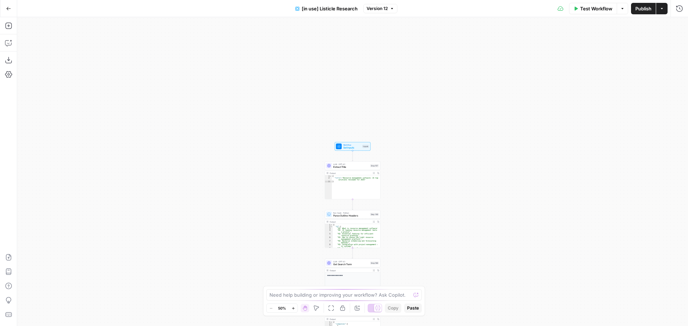
click at [350, 147] on span "Set Inputs" at bounding box center [352, 148] width 18 height 4
click at [464, 145] on Type "Product Type" at bounding box center [544, 143] width 249 height 7
click at [650, 130] on span "edit field" at bounding box center [655, 131] width 16 height 6
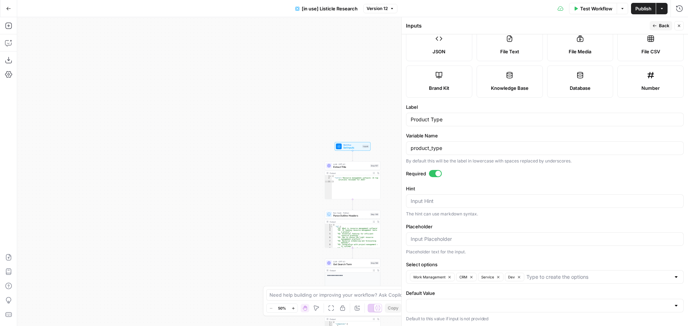
scroll to position [56, 0]
click at [538, 277] on input "Select options" at bounding box center [598, 276] width 144 height 7
click icon "button"
click button "Service"
click icon "button"
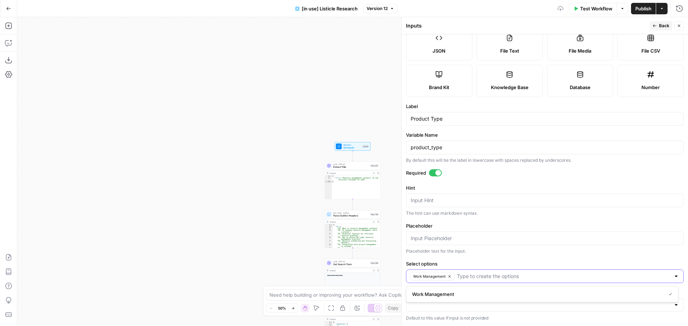
click button "Work Management"
click input "Select options"
type input "work management"
type input "CRM"
type input "service"
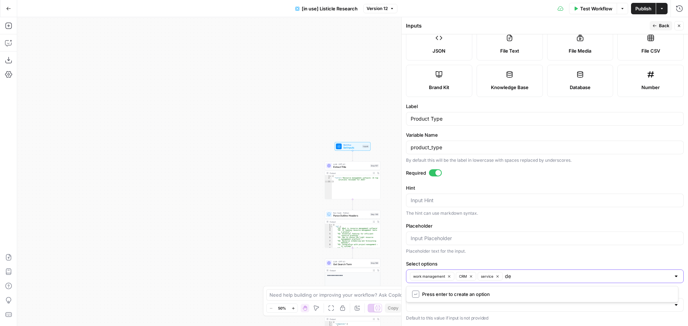
type input "dev"
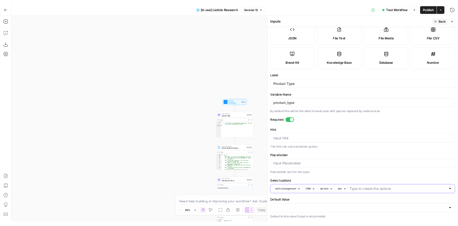
scroll to position [0, 0]
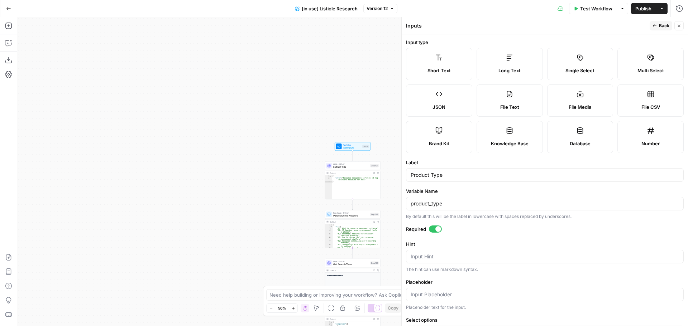
click icon "button"
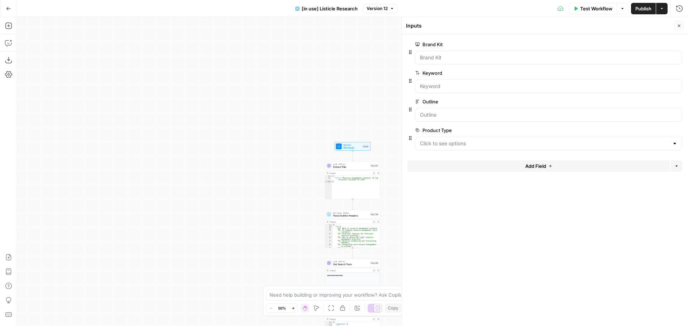
click span "Publish"
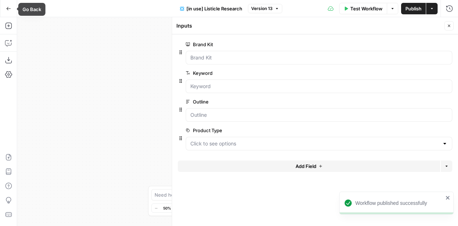
click icon "button"
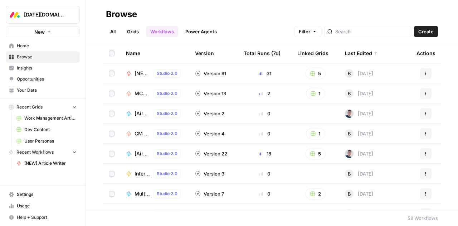
click span "Browse"
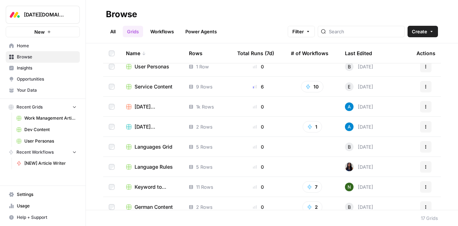
scroll to position [67, 0]
click span "Languages Grid"
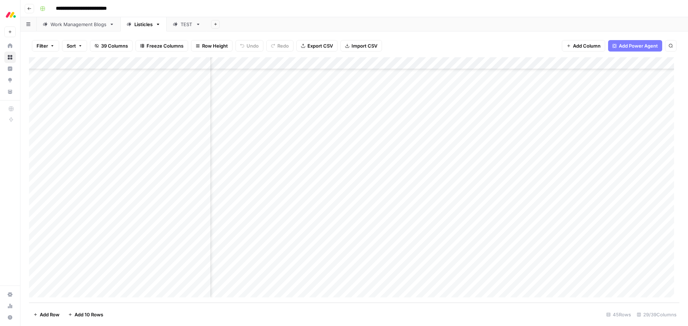
scroll to position [331, 411]
click at [601, 242] on div "Add Column" at bounding box center [354, 180] width 650 height 246
click at [528, 255] on div "Add Column" at bounding box center [354, 180] width 650 height 246
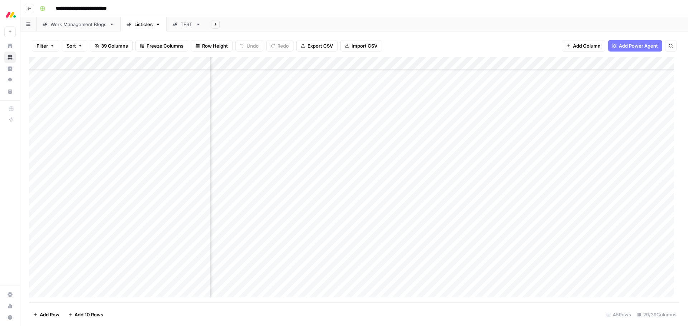
click at [81, 25] on div "Work Management Blogs" at bounding box center [79, 24] width 56 height 7
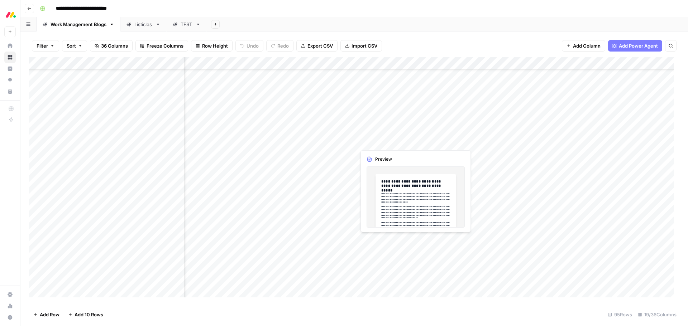
click at [403, 142] on div "Add Column" at bounding box center [354, 180] width 650 height 246
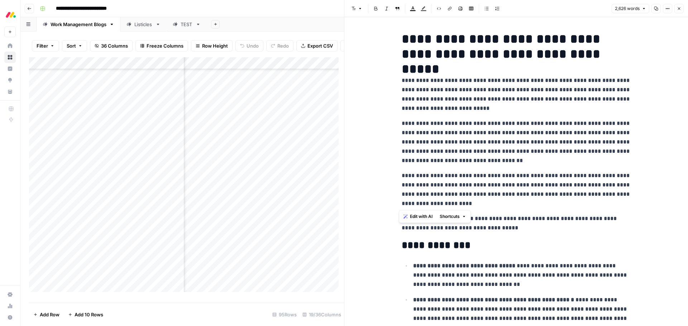
drag, startPoint x: 427, startPoint y: 204, endPoint x: 390, endPoint y: 83, distance: 126.6
click at [428, 219] on span "Edit with AI" at bounding box center [421, 216] width 23 height 6
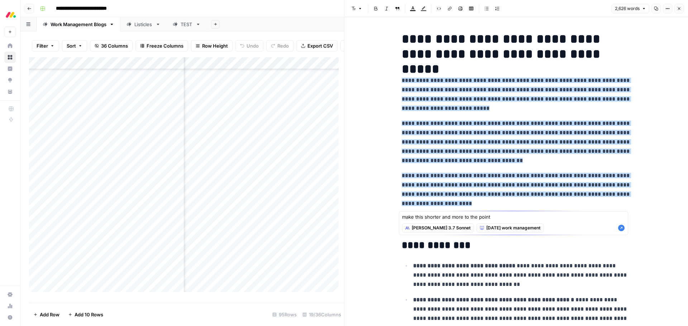
type textarea "make this shorter and more to the point"
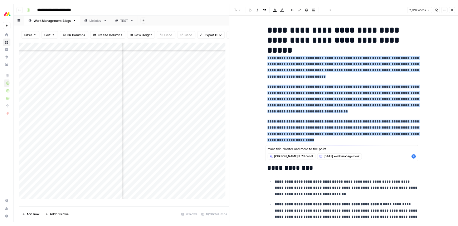
scroll to position [895, 648]
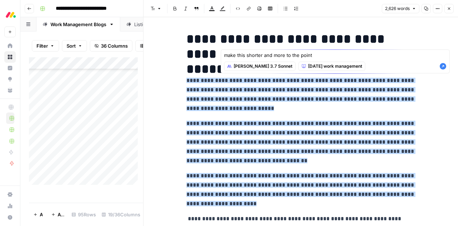
click at [451, 10] on icon "button" at bounding box center [449, 8] width 4 height 4
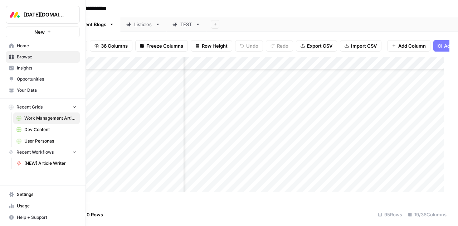
click at [31, 88] on span "Your Data" at bounding box center [47, 90] width 60 height 6
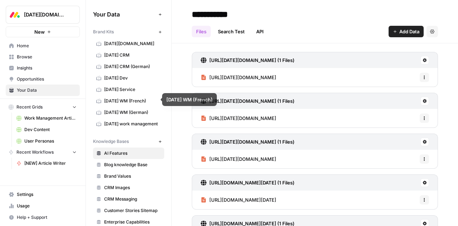
click at [128, 109] on span "[DATE] WM (German)" at bounding box center [132, 112] width 57 height 6
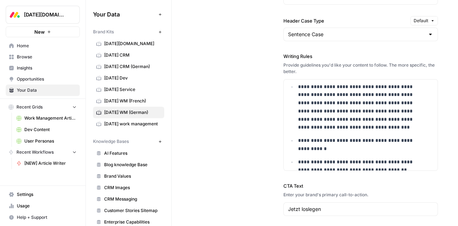
scroll to position [143, 0]
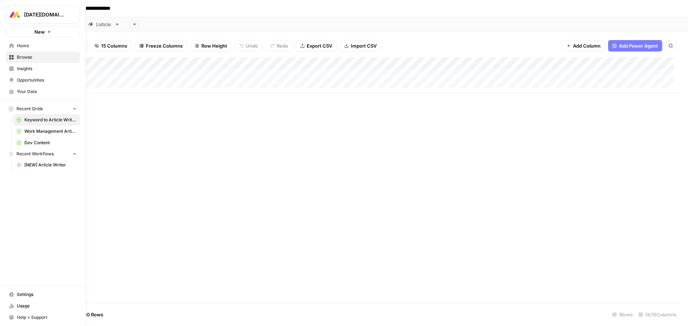
click at [34, 60] on span "Browse" at bounding box center [47, 57] width 60 height 6
